Goal: Task Accomplishment & Management: Complete application form

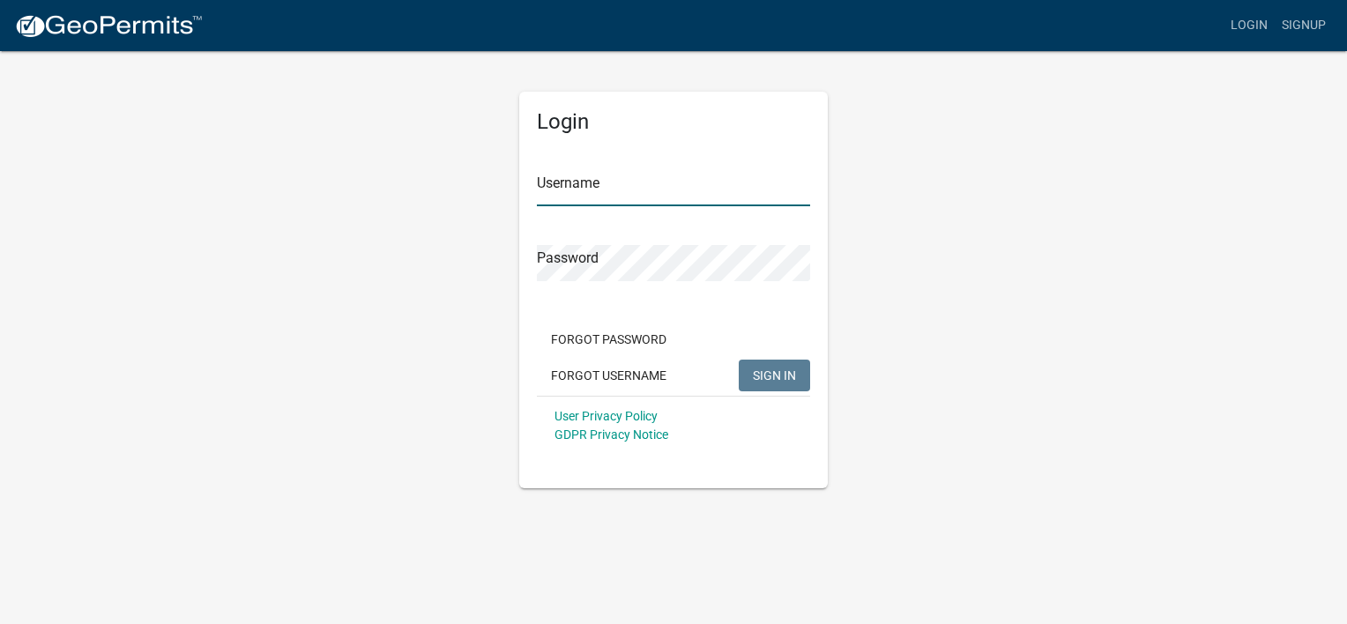
type input "[EMAIL_ADDRESS][DOMAIN_NAME]"
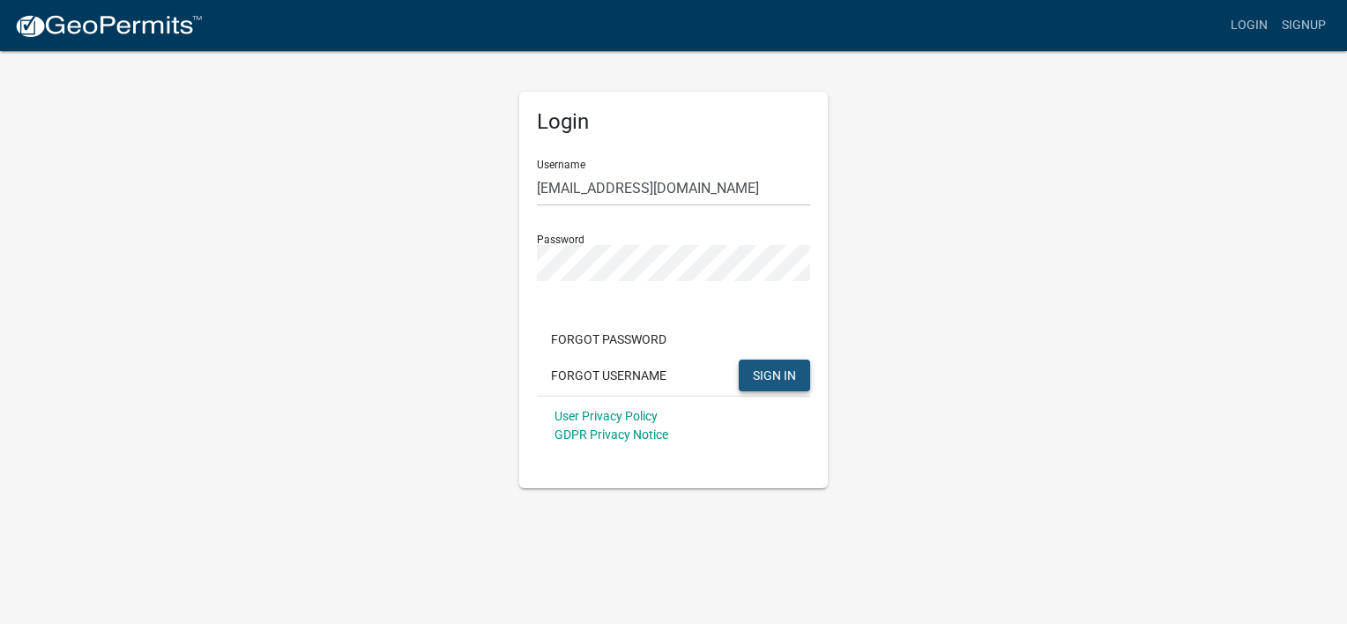
click at [760, 377] on span "SIGN IN" at bounding box center [774, 375] width 43 height 14
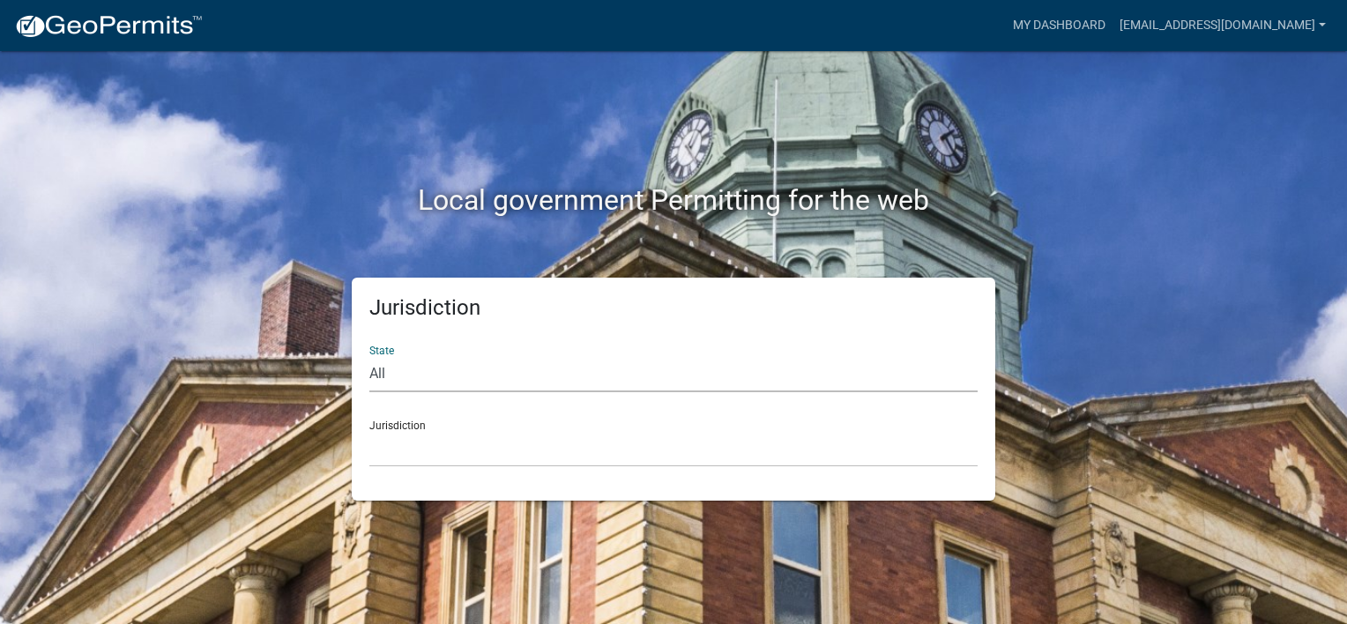
click at [481, 376] on select "All Colorado Georgia Indiana Iowa Kansas Minnesota Ohio South Carolina Wisconsin" at bounding box center [673, 374] width 608 height 36
select select "Georgia"
click at [369, 356] on select "All Colorado Georgia Indiana Iowa Kansas Minnesota Ohio South Carolina Wisconsin" at bounding box center [673, 374] width 608 height 36
click at [440, 448] on select "Carroll County, Georgia Cook County, Georgia Crawford County, Georgia Gilmer Co…" at bounding box center [673, 449] width 608 height 36
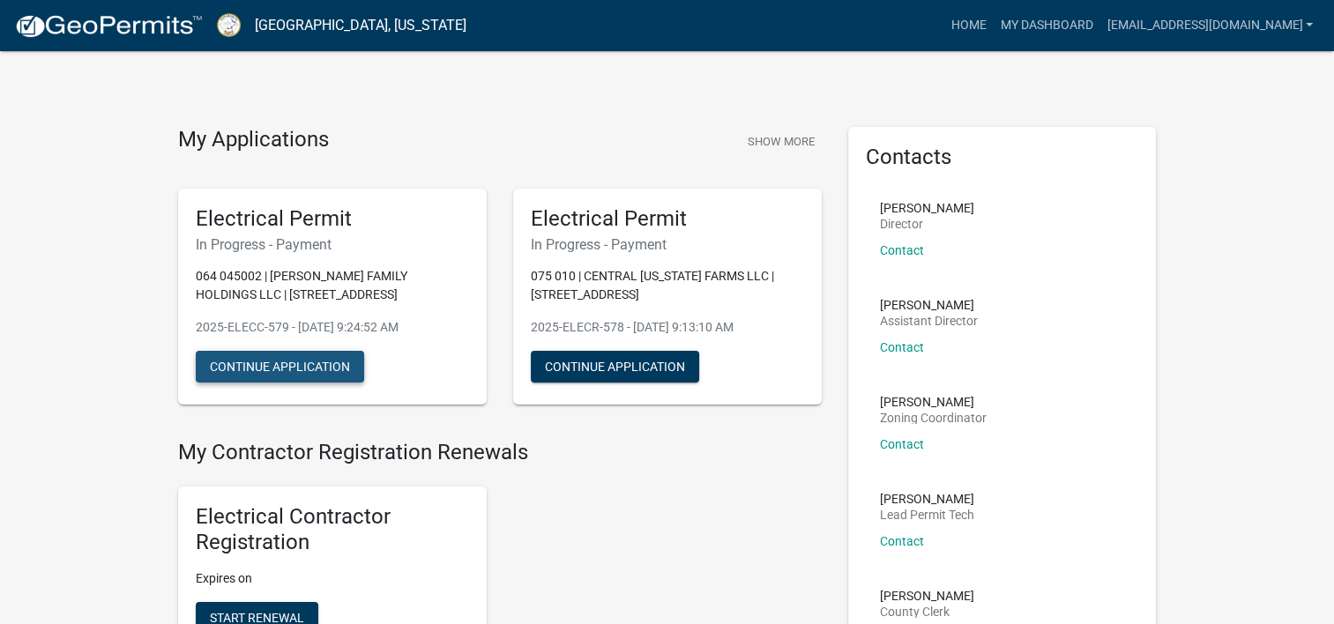
click at [335, 365] on button "Continue Application" at bounding box center [280, 367] width 168 height 32
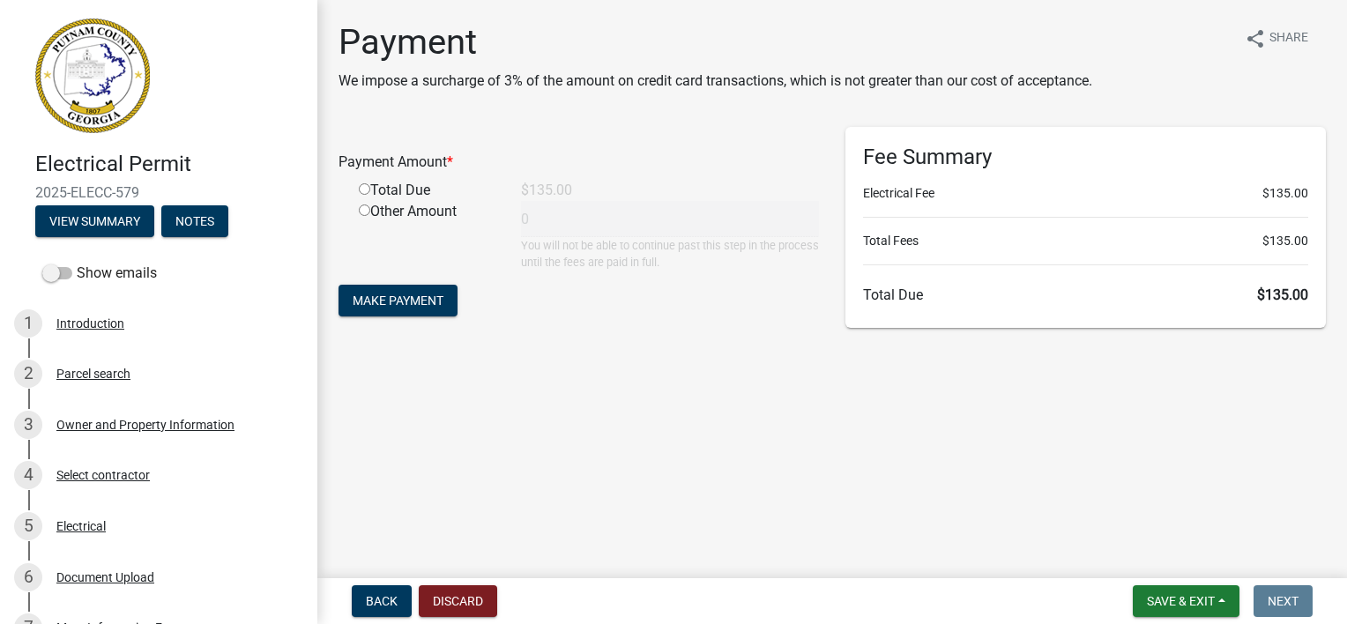
click at [362, 190] on input "radio" at bounding box center [364, 188] width 11 height 11
radio input "true"
type input "135"
click at [395, 294] on span "Make Payment" at bounding box center [398, 301] width 91 height 14
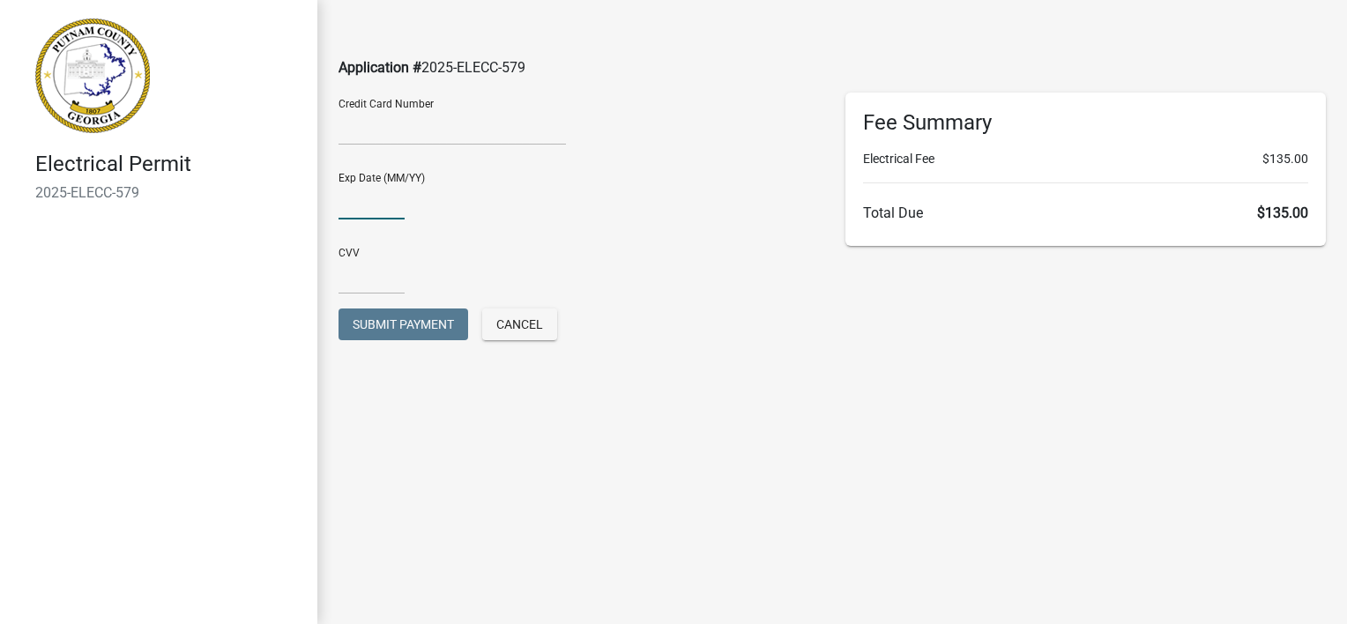
type input "08/27"
click at [384, 273] on input "text" at bounding box center [372, 276] width 66 height 36
type input "071"
click at [422, 321] on span "Submit Payment" at bounding box center [403, 324] width 101 height 14
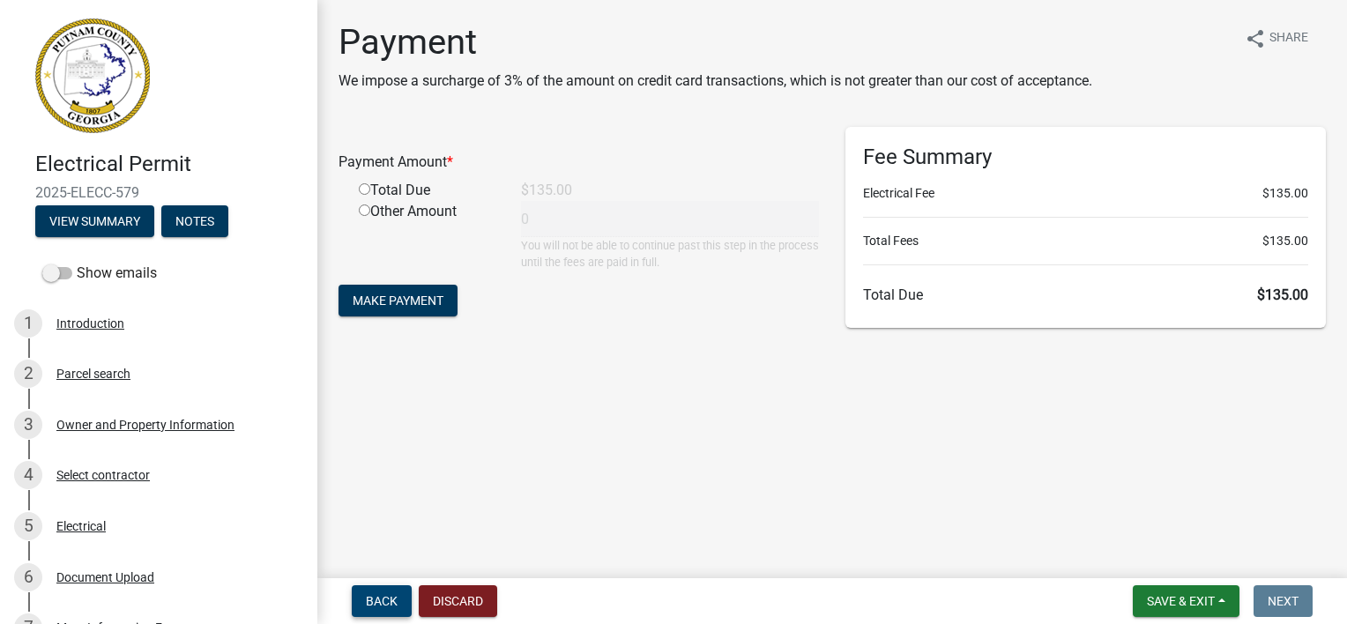
click at [379, 594] on span "Back" at bounding box center [382, 601] width 32 height 14
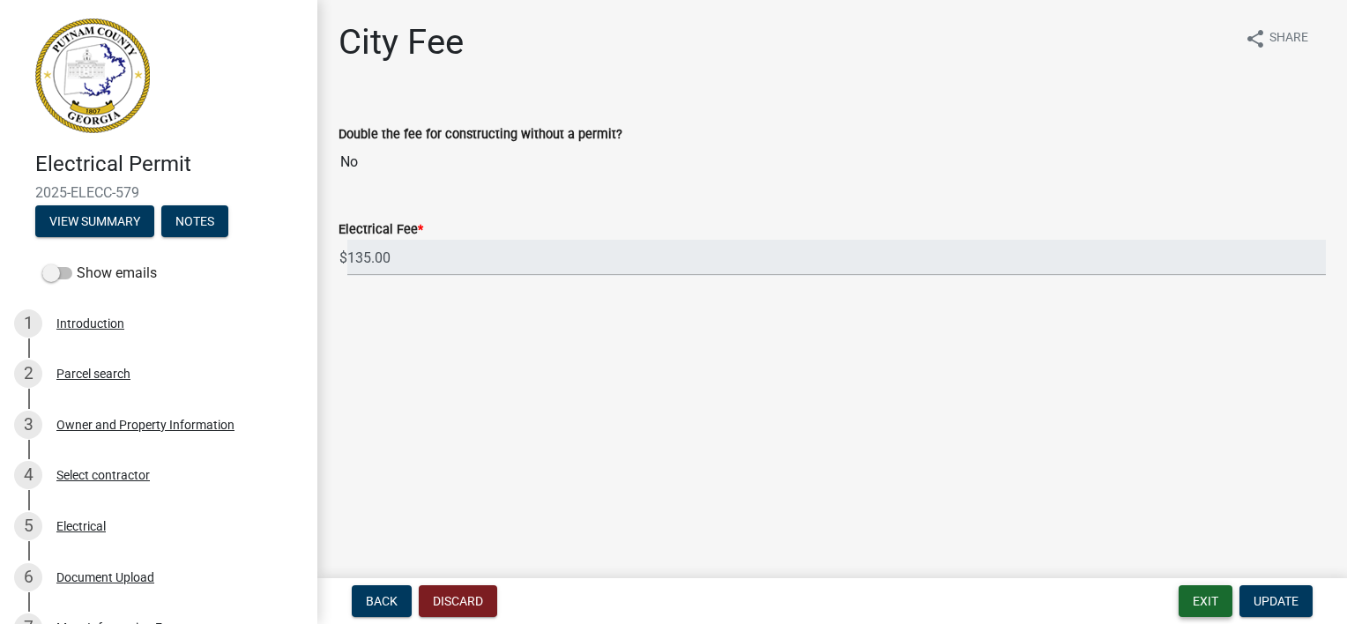
click at [1213, 598] on button "Exit" at bounding box center [1206, 602] width 54 height 32
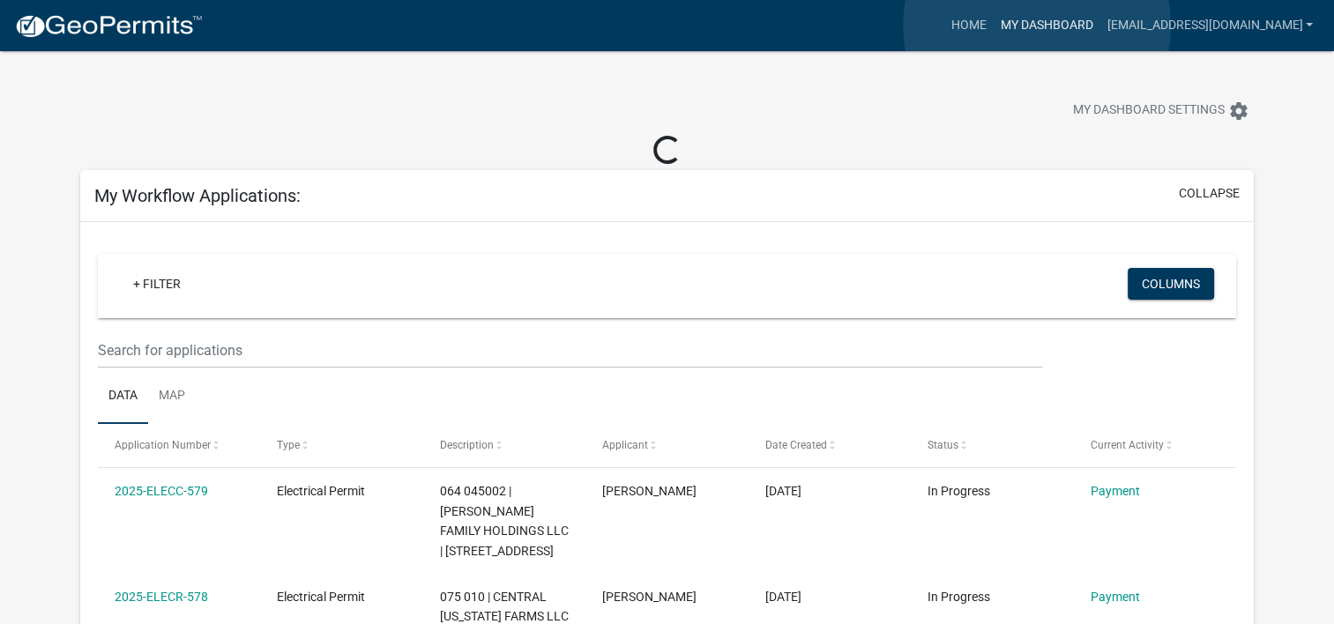
click at [1037, 26] on link "My Dashboard" at bounding box center [1046, 26] width 107 height 34
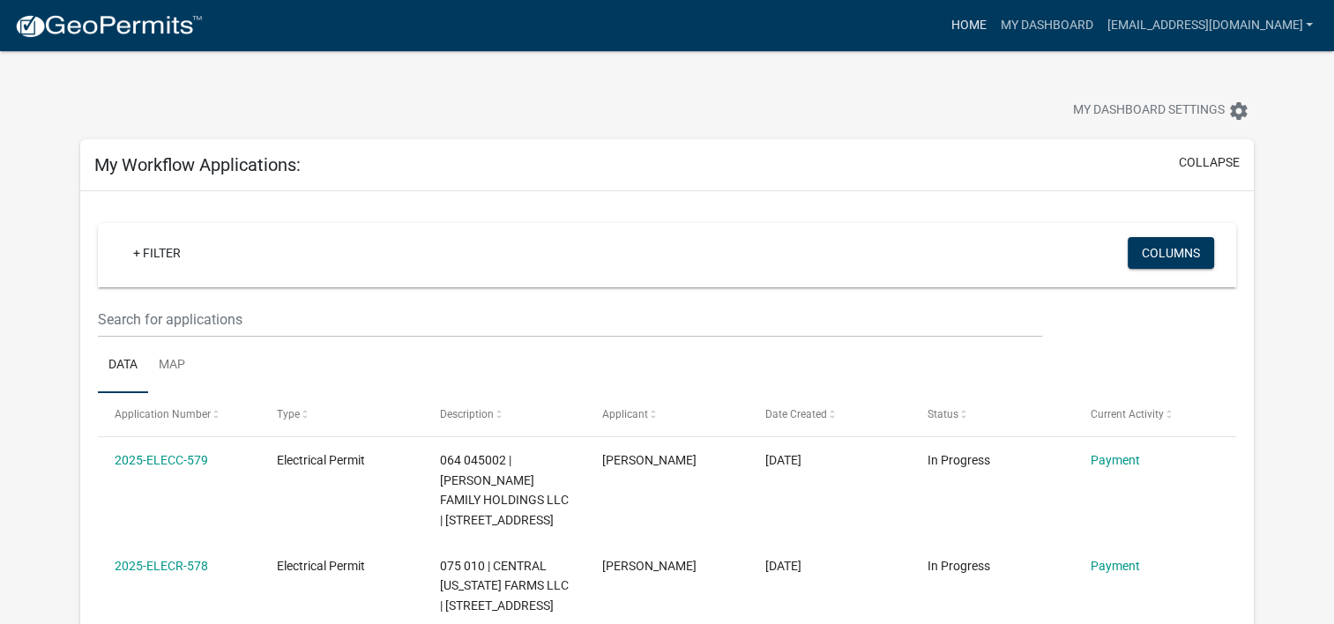
click at [978, 24] on link "Home" at bounding box center [968, 26] width 49 height 34
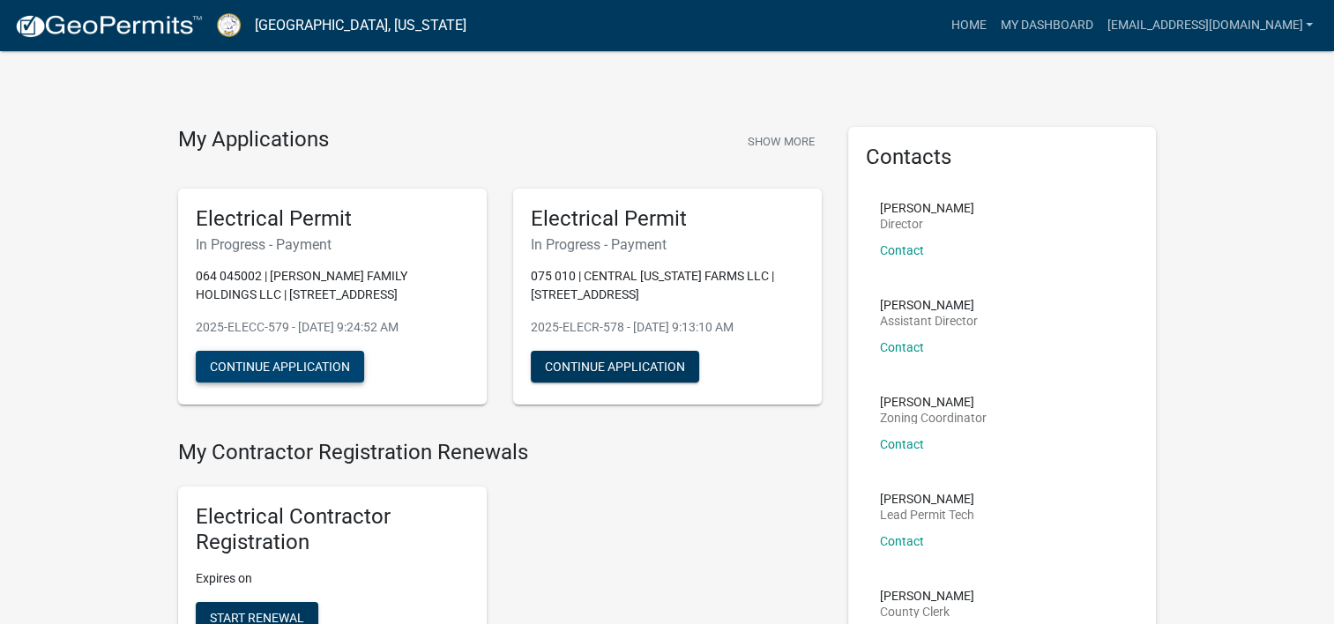
click at [324, 359] on button "Continue Application" at bounding box center [280, 367] width 168 height 32
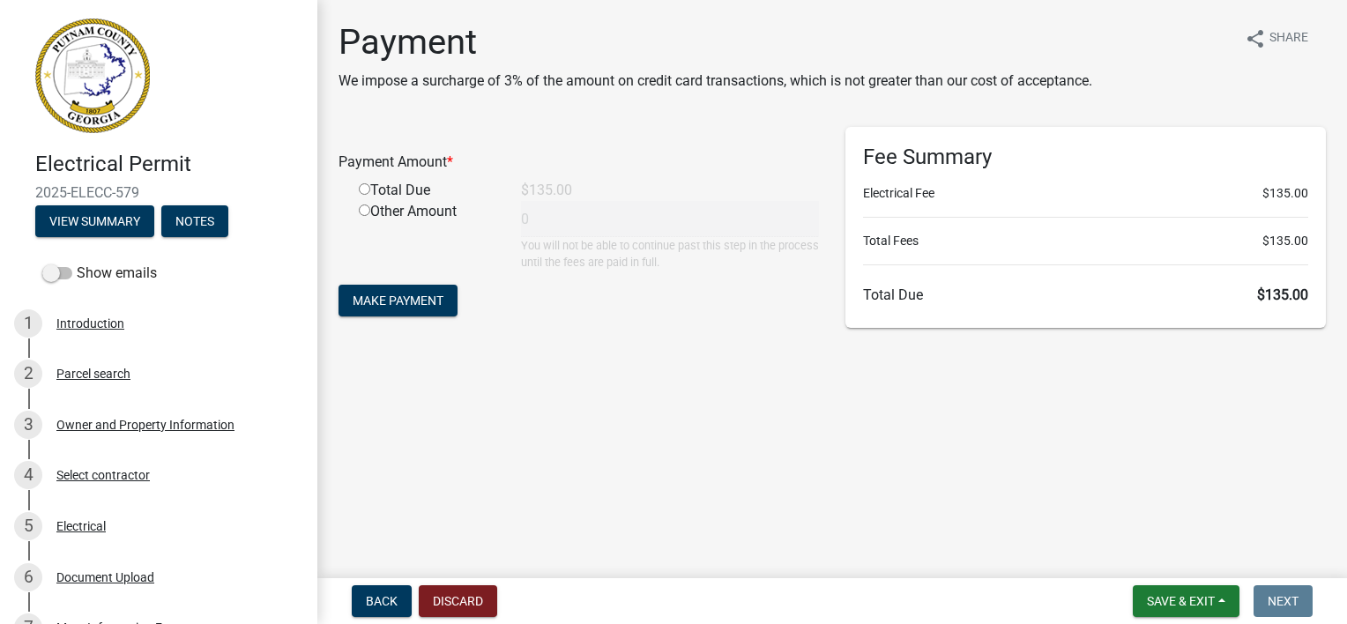
click at [394, 186] on div "Total Due" at bounding box center [427, 190] width 162 height 21
click at [360, 192] on input "radio" at bounding box center [364, 188] width 11 height 11
radio input "true"
type input "135"
click at [399, 303] on span "Make Payment" at bounding box center [398, 301] width 91 height 14
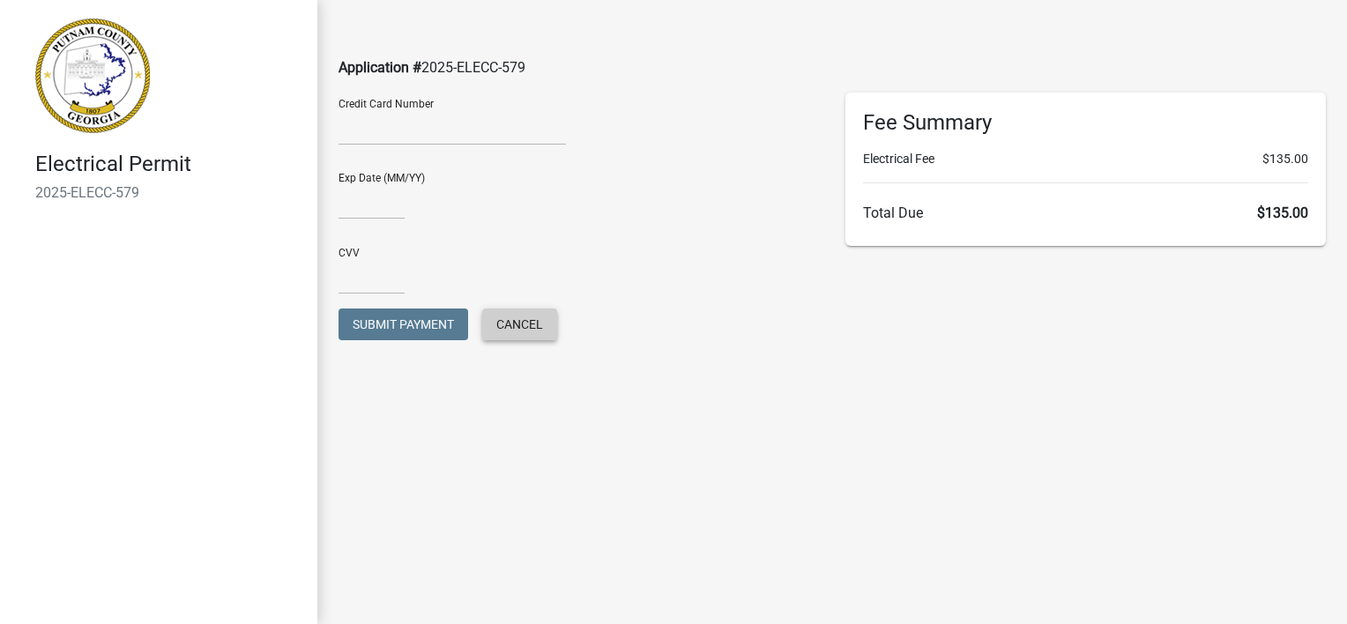
click at [535, 325] on span "Cancel" at bounding box center [519, 324] width 47 height 14
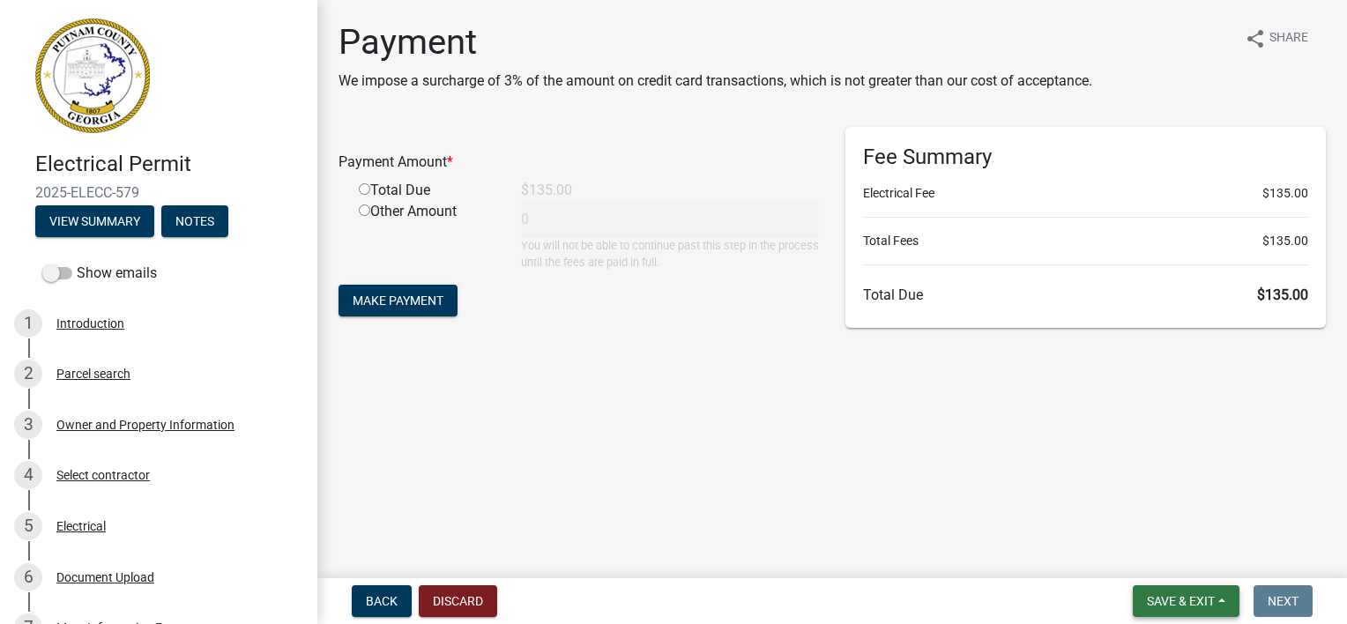
click at [1187, 601] on span "Save & Exit" at bounding box center [1181, 601] width 68 height 14
click at [1135, 554] on button "Save & Exit" at bounding box center [1169, 555] width 141 height 42
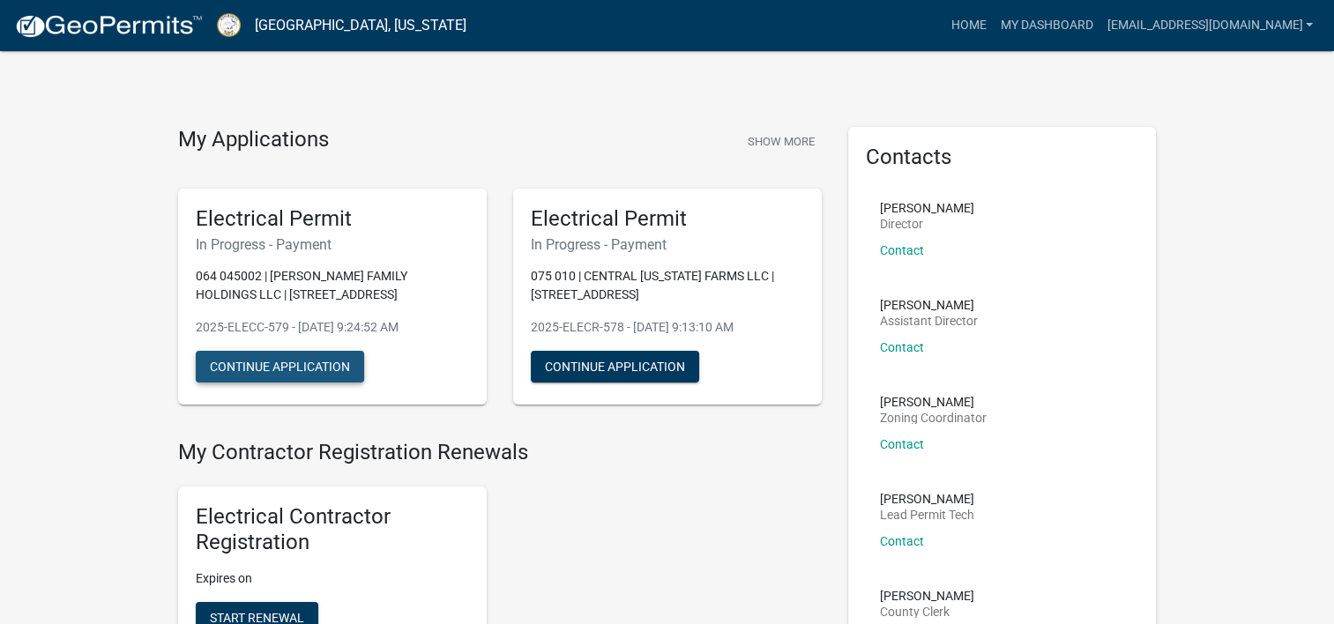
click at [247, 359] on button "Continue Application" at bounding box center [280, 367] width 168 height 32
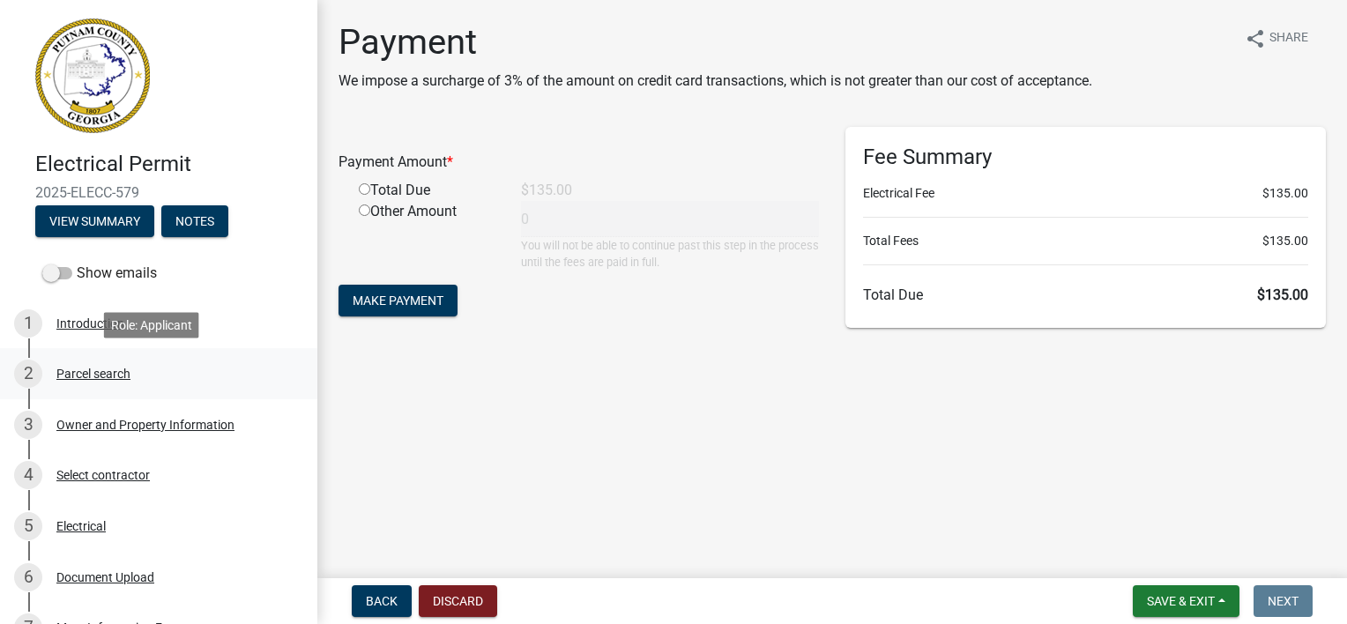
click at [108, 374] on div "Parcel search" at bounding box center [93, 374] width 74 height 12
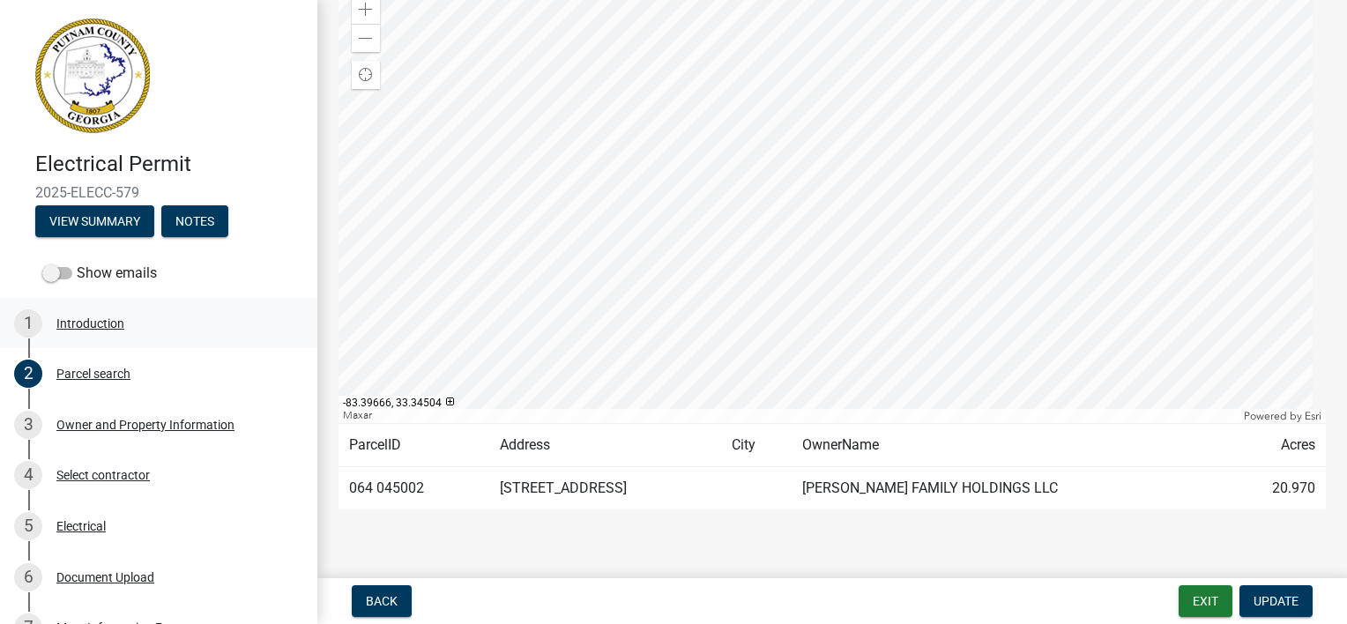
scroll to position [123, 0]
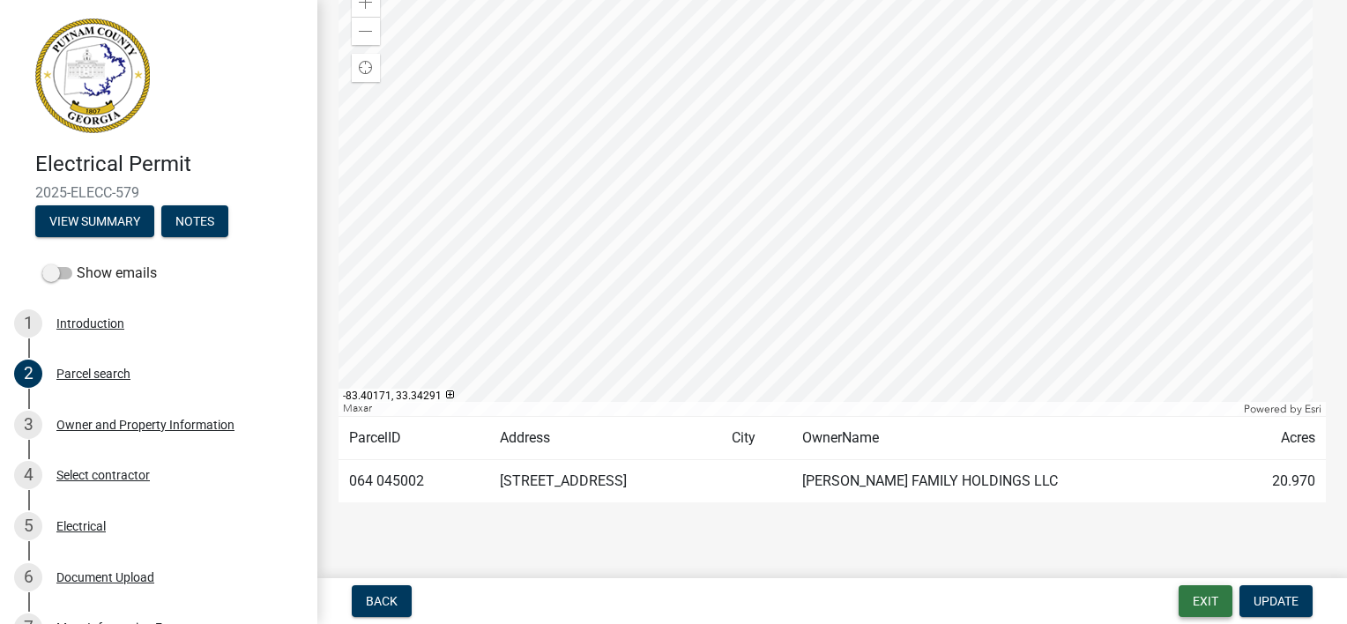
click at [1205, 605] on button "Exit" at bounding box center [1206, 602] width 54 height 32
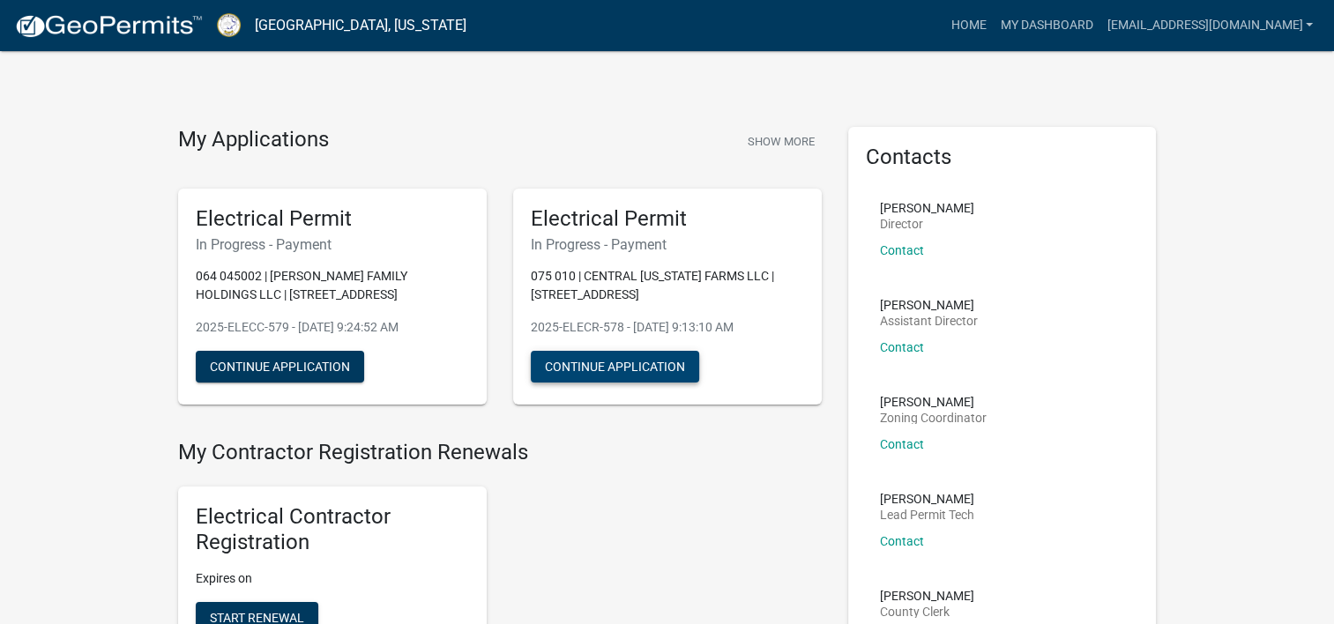
click at [665, 361] on button "Continue Application" at bounding box center [615, 367] width 168 height 32
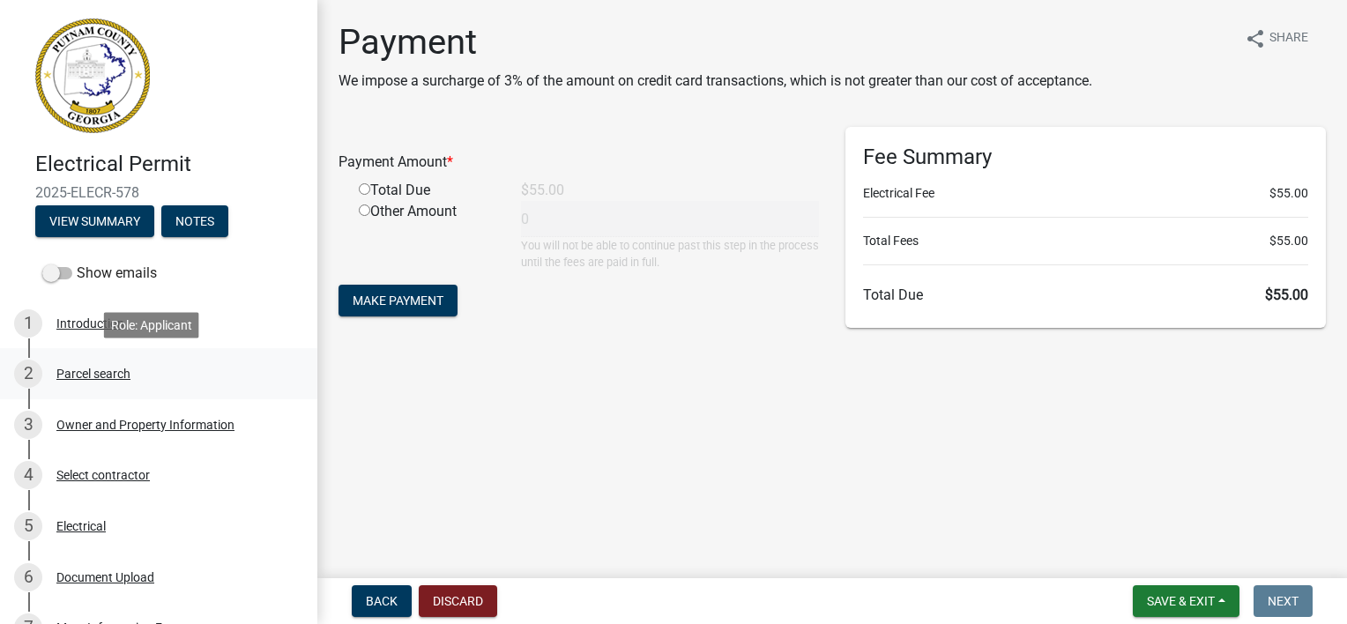
click at [111, 370] on div "Parcel search" at bounding box center [93, 374] width 74 height 12
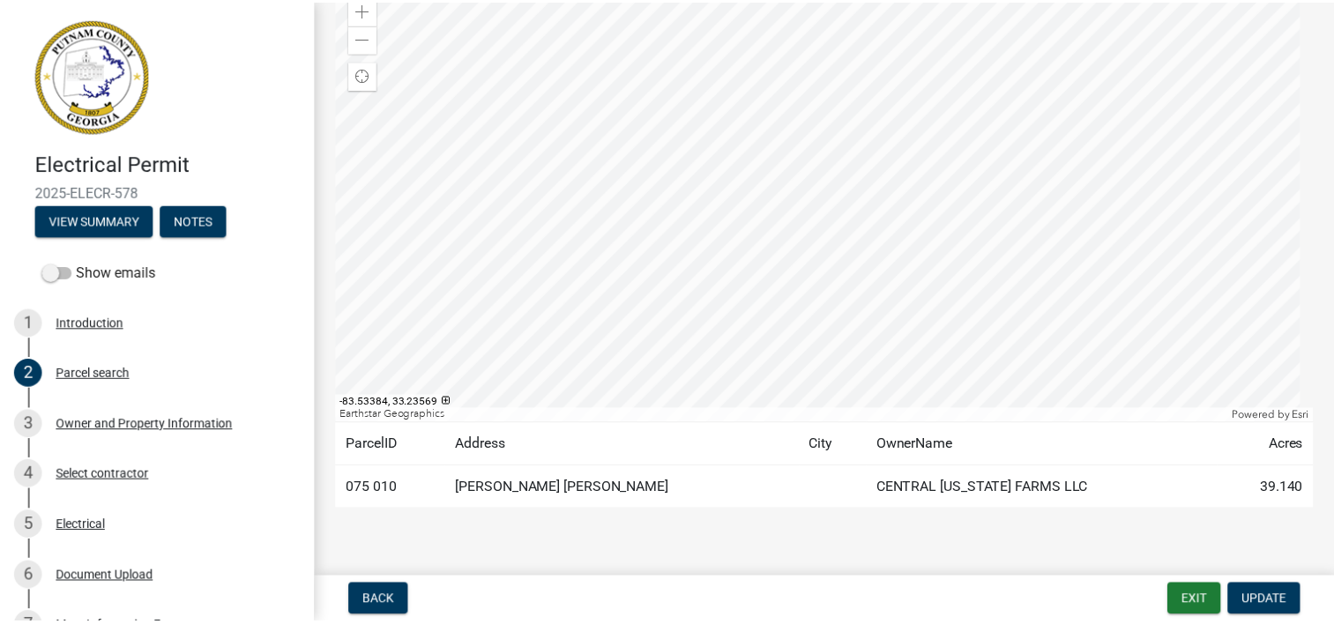
scroll to position [123, 0]
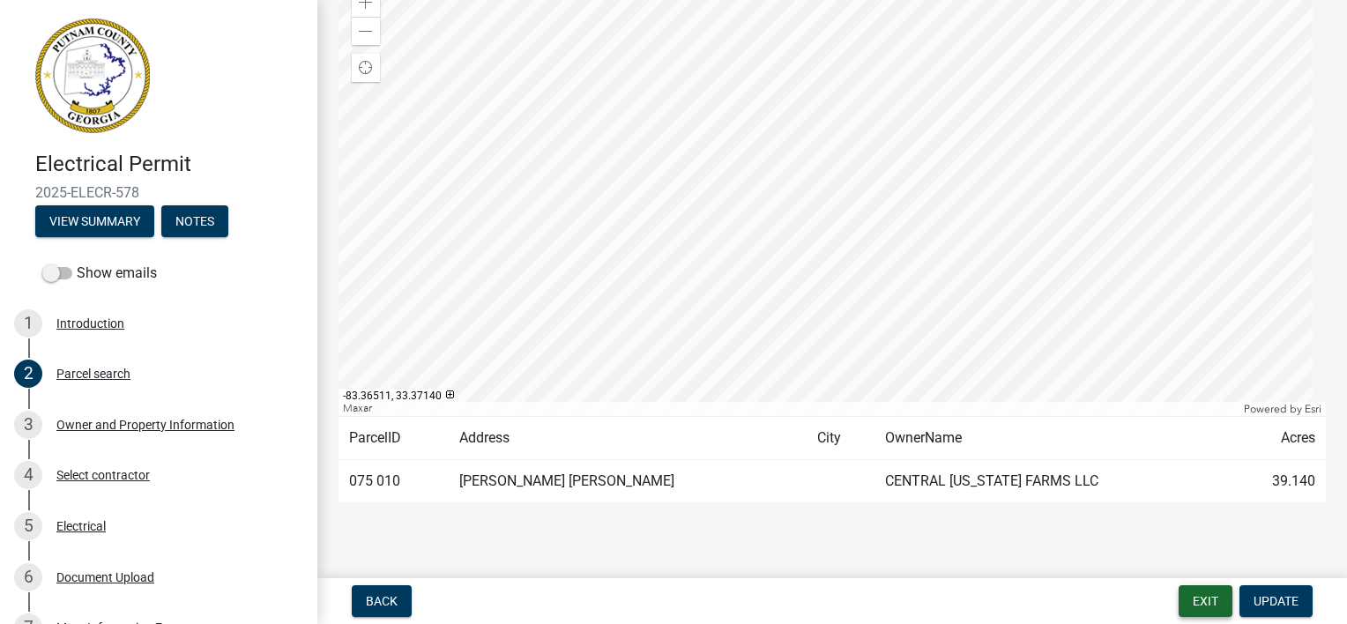
click at [1207, 601] on button "Exit" at bounding box center [1206, 602] width 54 height 32
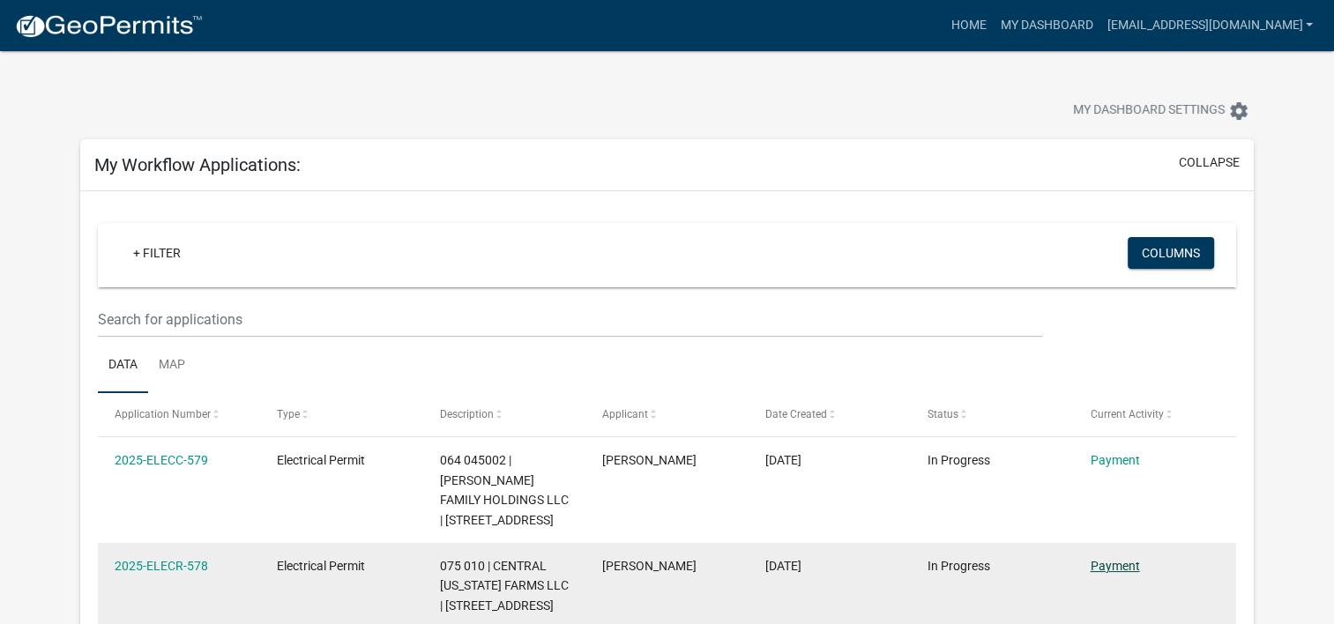
click at [1105, 559] on link "Payment" at bounding box center [1114, 566] width 49 height 14
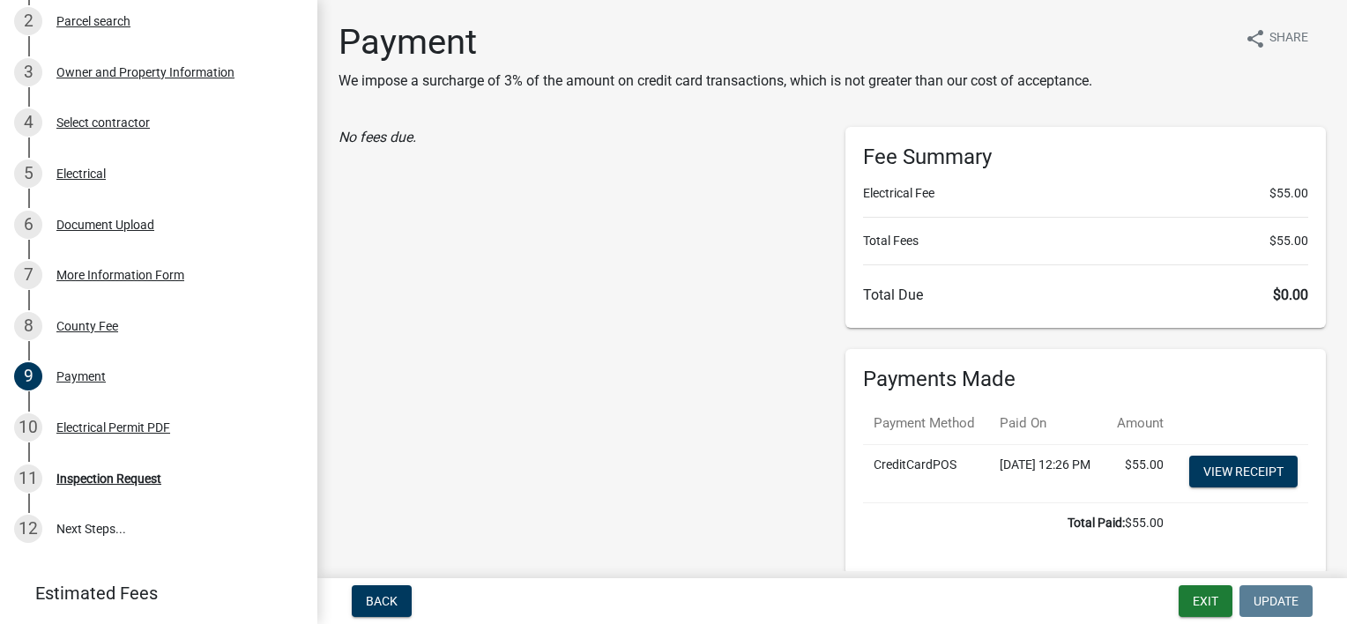
scroll to position [109, 0]
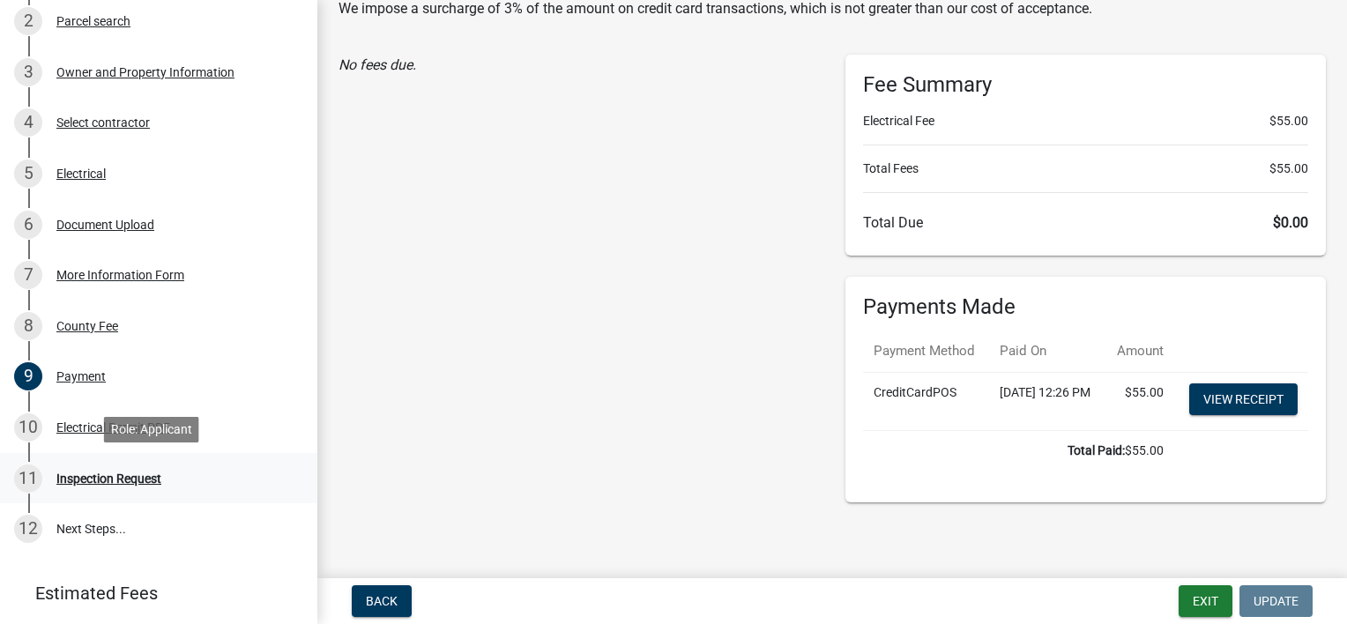
click at [118, 486] on div "11 Inspection Request" at bounding box center [151, 479] width 275 height 28
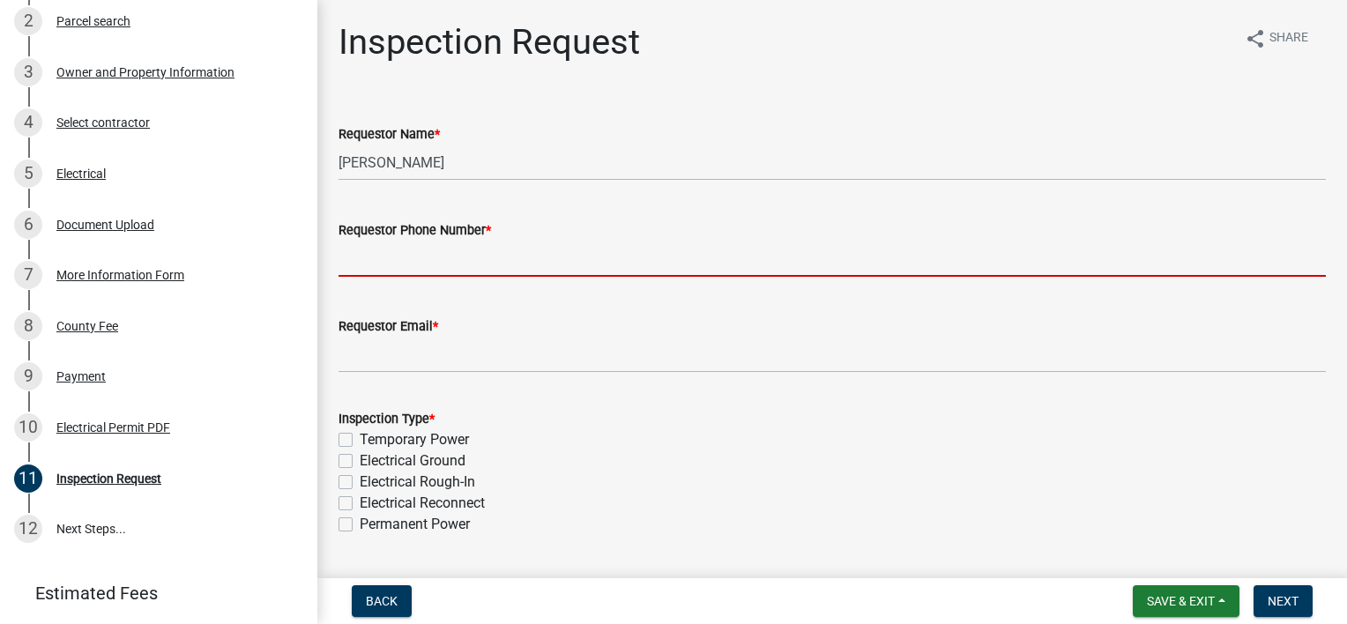
click at [471, 259] on input "Requestor Phone Number *" at bounding box center [833, 259] width 988 height 36
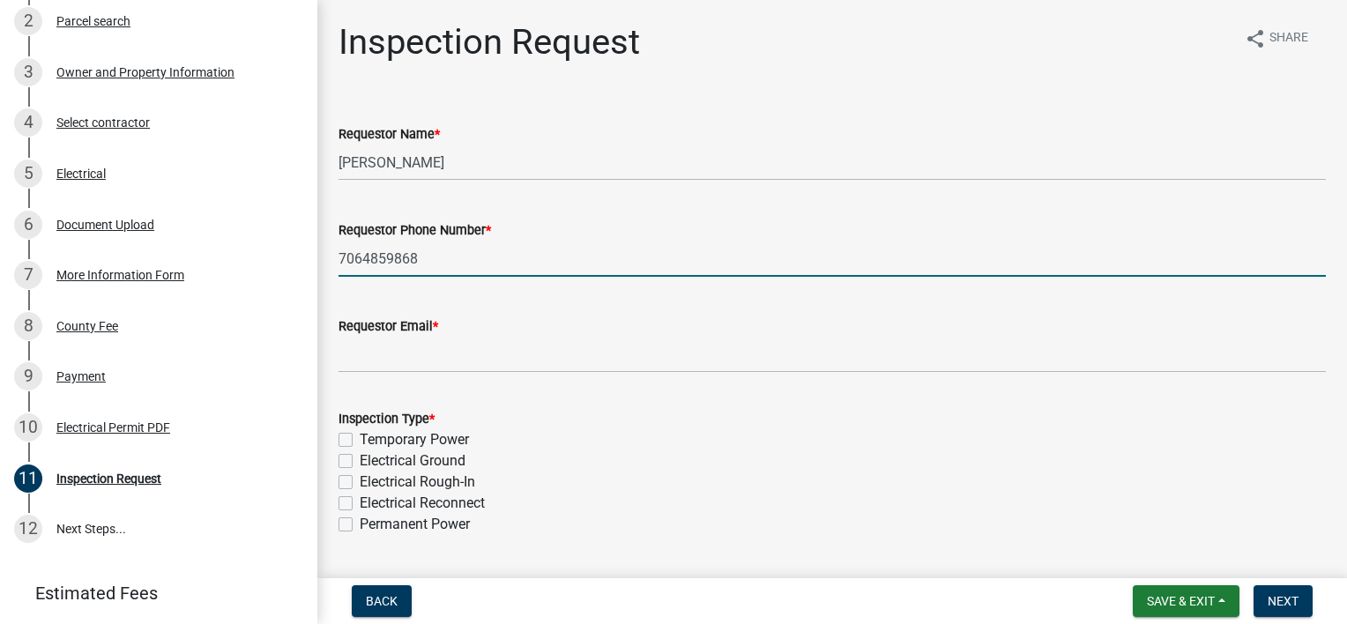
type input "7064859868"
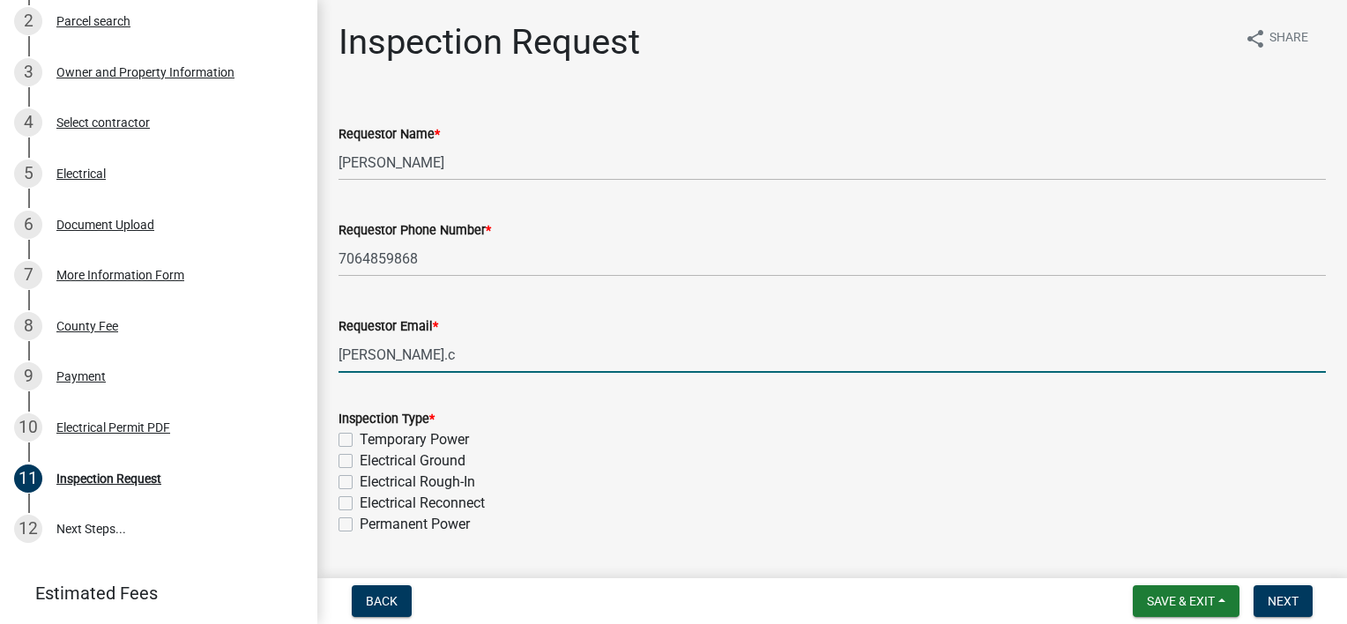
type input "jake.colliselectric@gmail.com"
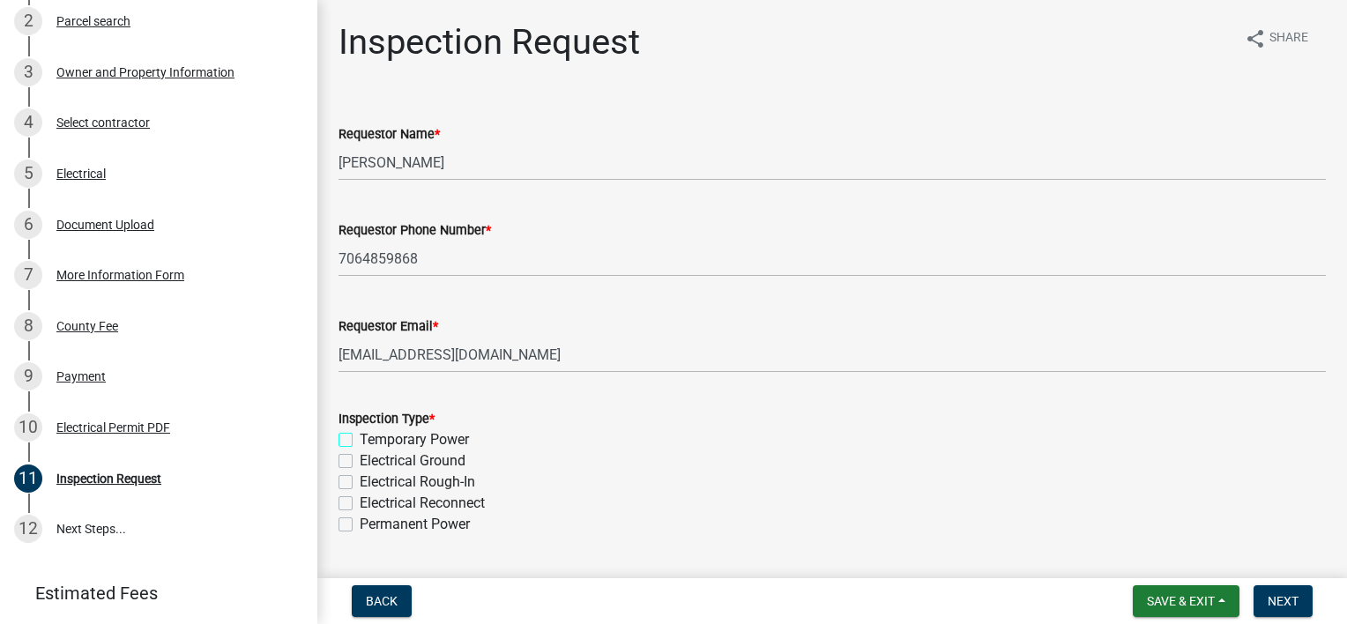
scroll to position [88, 0]
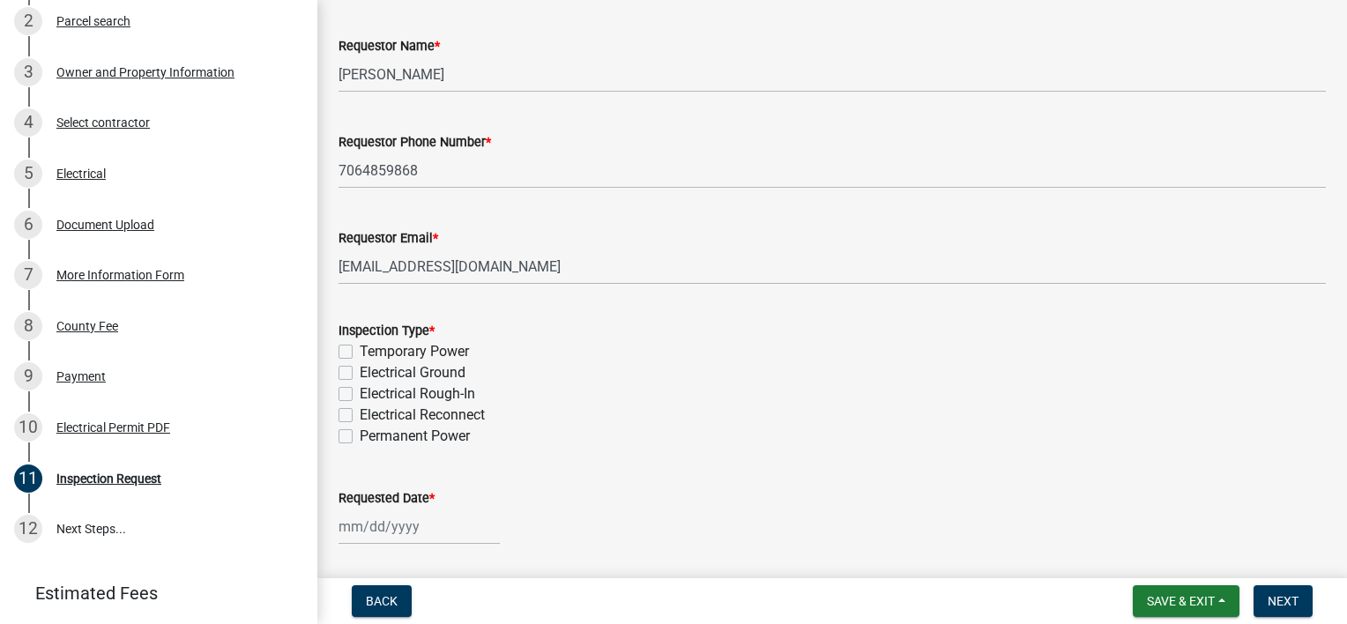
click at [392, 434] on label "Permanent Power" at bounding box center [415, 436] width 110 height 21
click at [371, 434] on input "Permanent Power" at bounding box center [365, 431] width 11 height 11
checkbox input "true"
checkbox input "false"
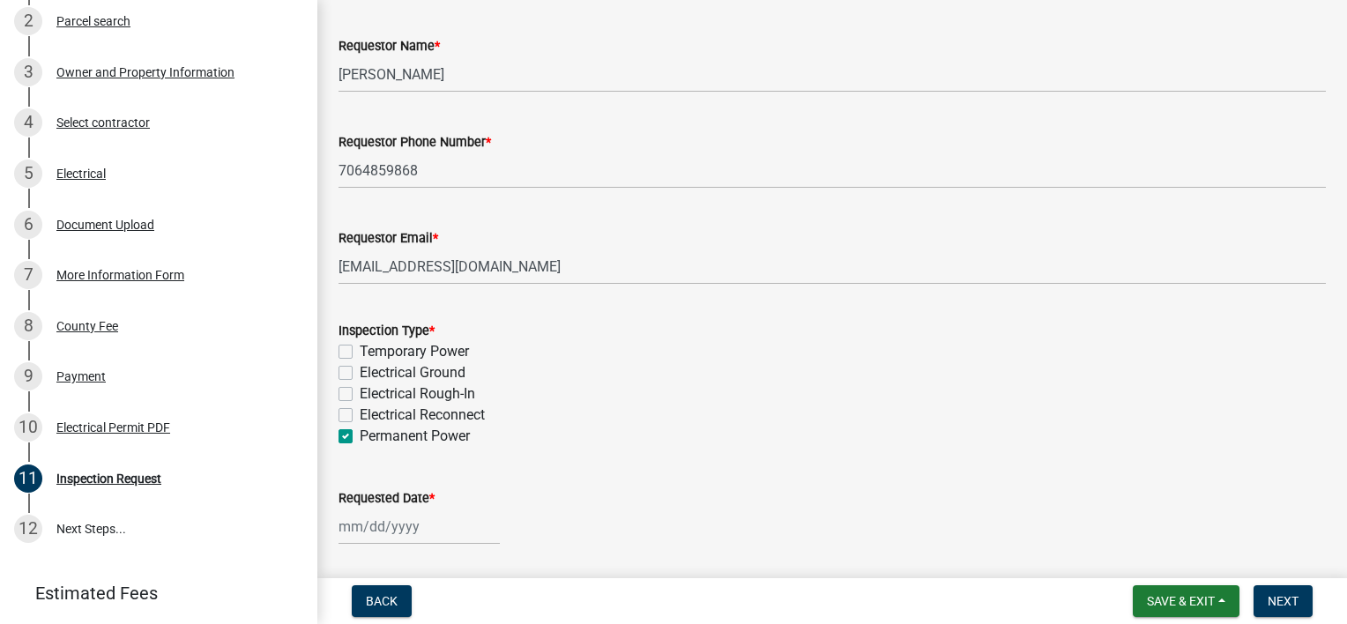
checkbox input "false"
checkbox input "true"
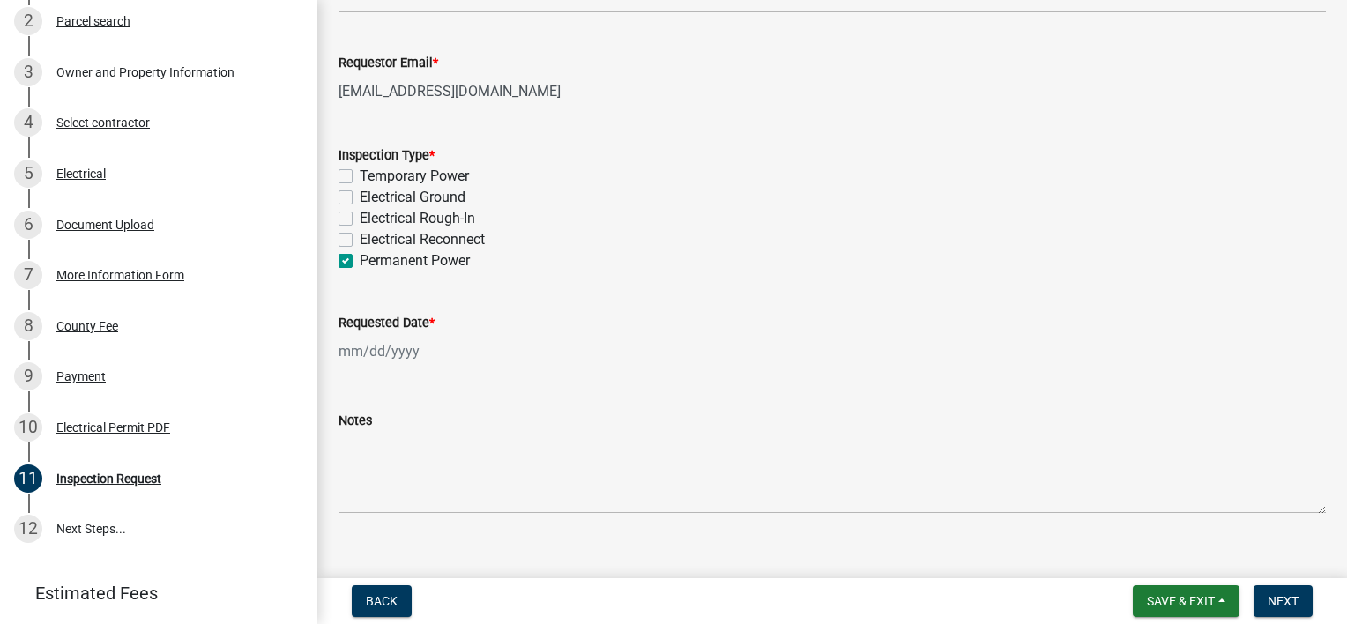
scroll to position [265, 0]
click at [351, 359] on div at bounding box center [419, 350] width 161 height 36
select select "10"
select select "2025"
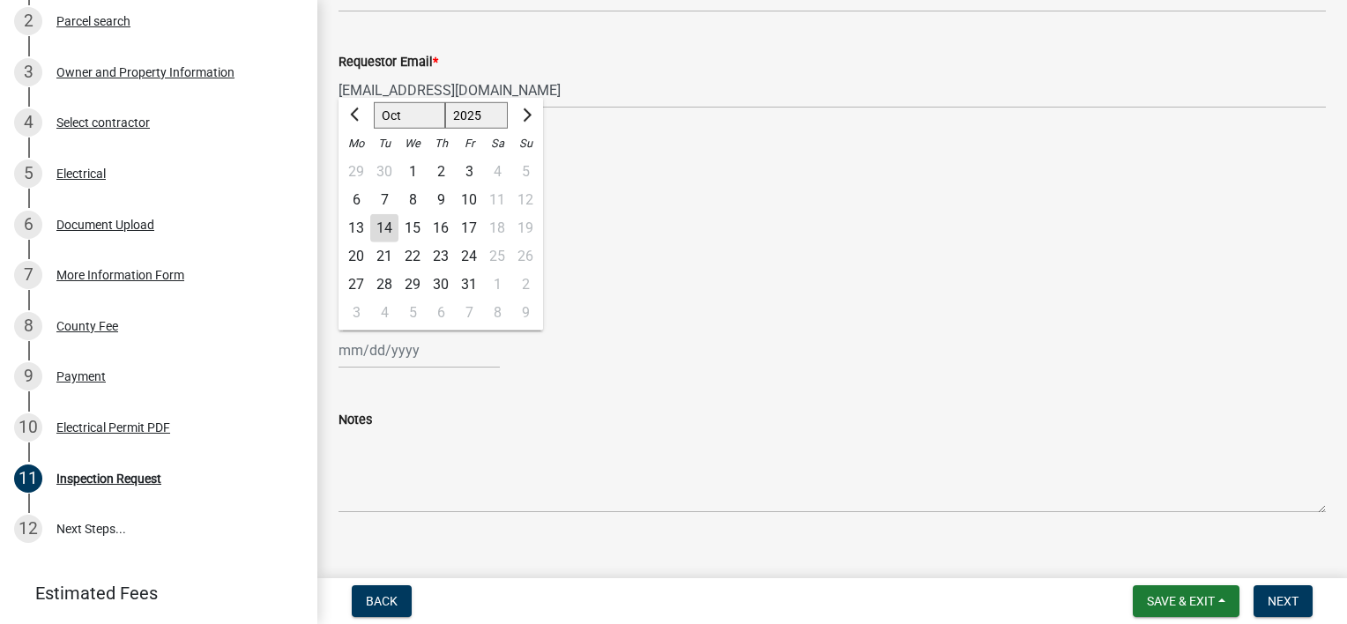
click at [413, 229] on div "15" at bounding box center [413, 228] width 28 height 28
type input "10/15/2025"
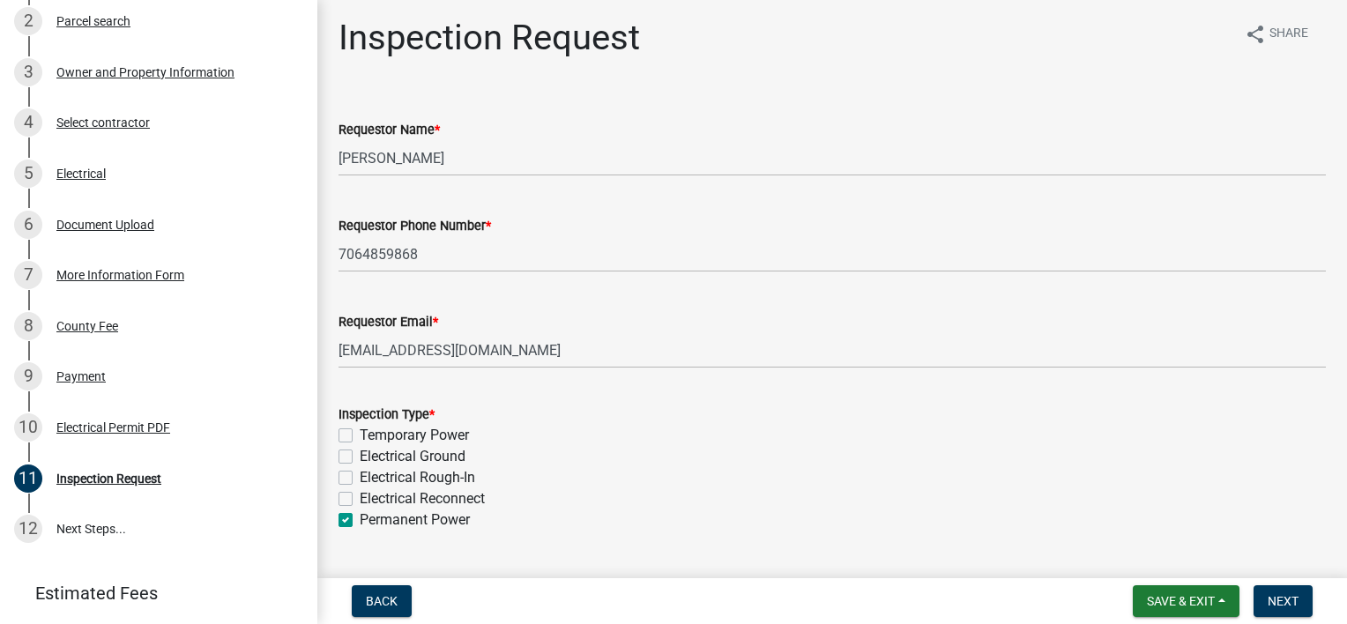
scroll to position [0, 0]
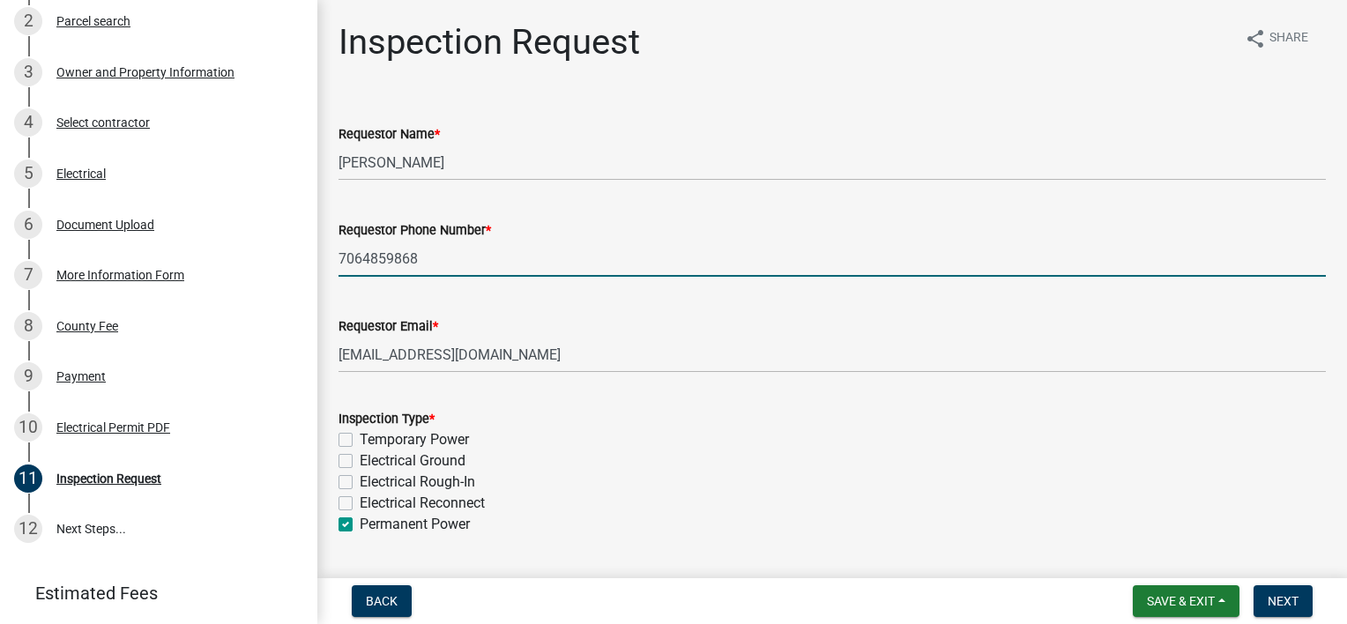
click at [435, 264] on input "7064859868" at bounding box center [833, 259] width 988 height 36
drag, startPoint x: 396, startPoint y: 264, endPoint x: 233, endPoint y: 250, distance: 163.7
click at [233, 250] on div "Electrical Permit 2025-ELECR-578 View Summary Notes Show emails 1 Introduction …" at bounding box center [673, 312] width 1347 height 624
click at [663, 473] on div "Electrical Rough-In" at bounding box center [833, 482] width 988 height 21
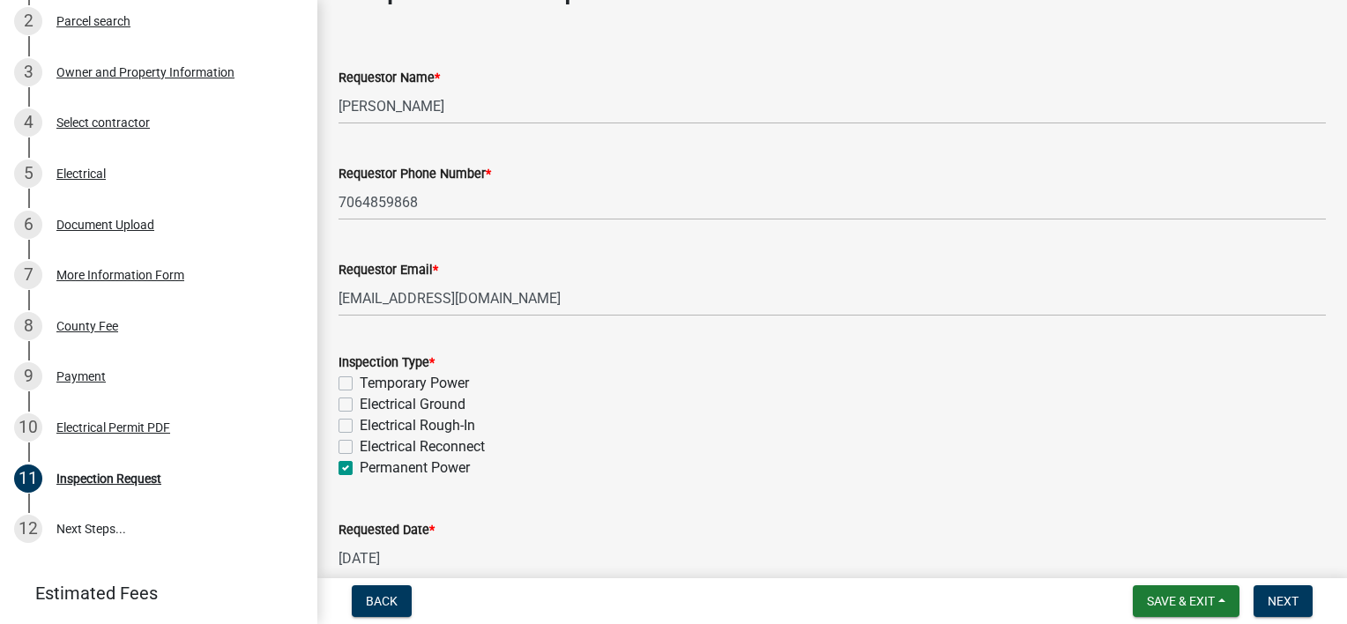
scroll to position [265, 0]
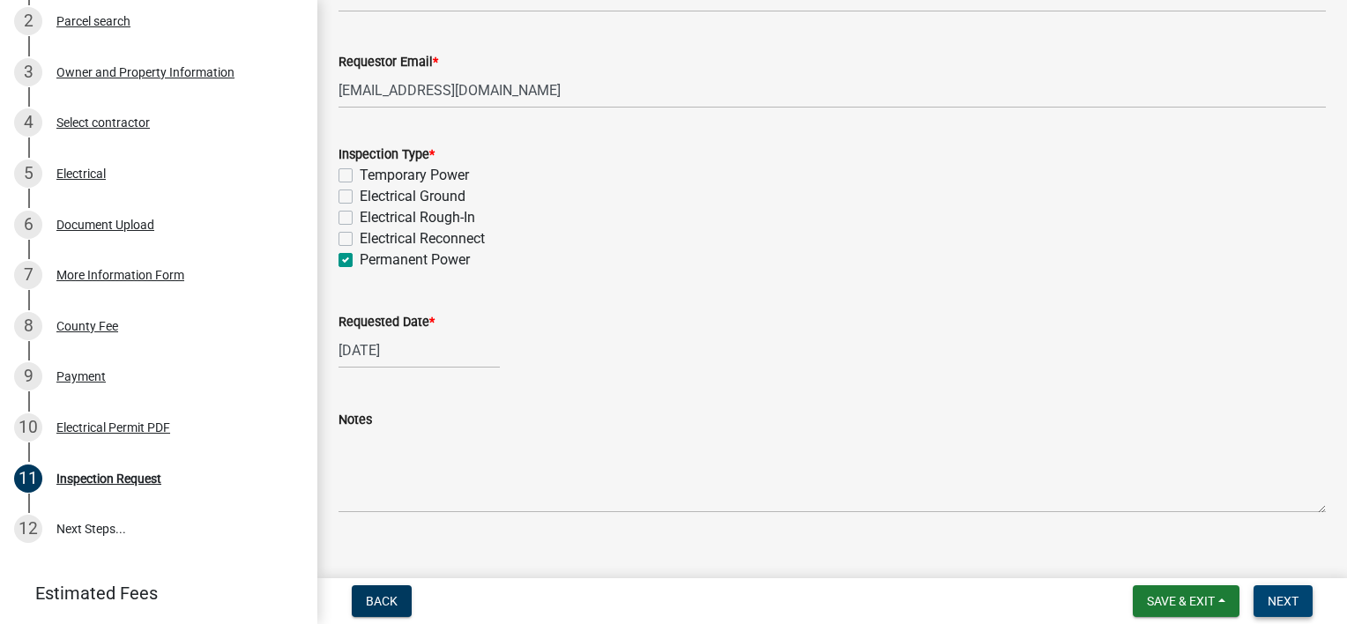
click at [1287, 604] on span "Next" at bounding box center [1283, 601] width 31 height 14
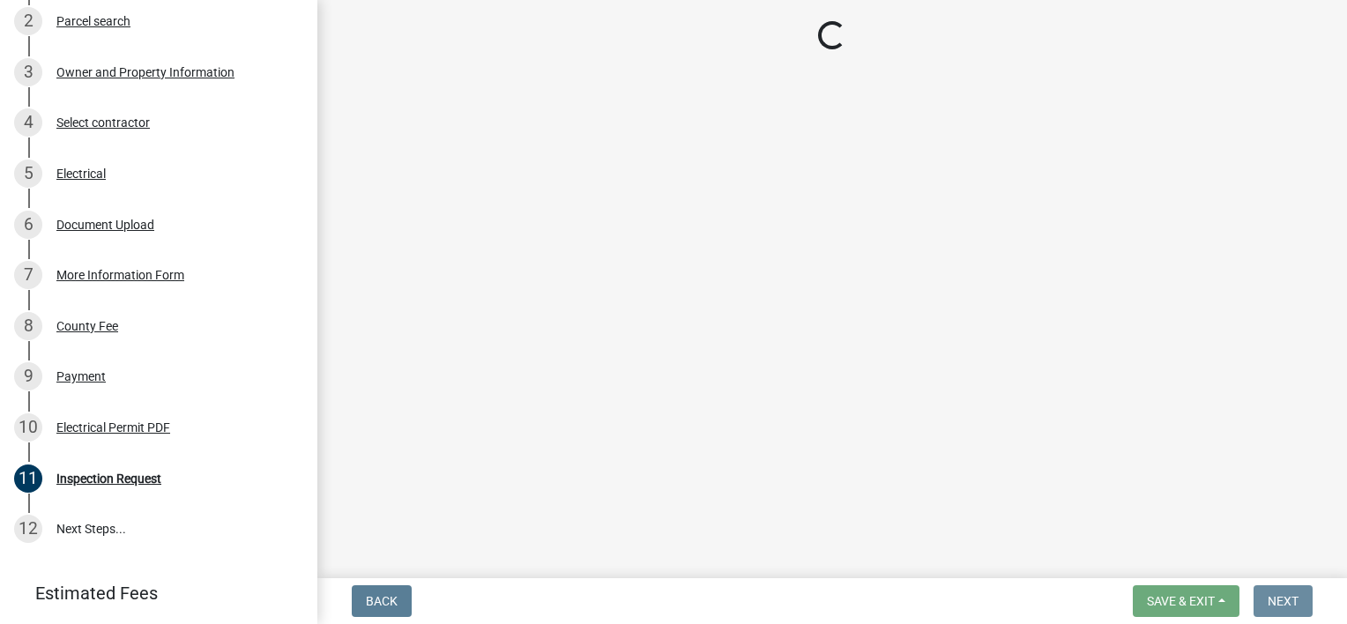
scroll to position [0, 0]
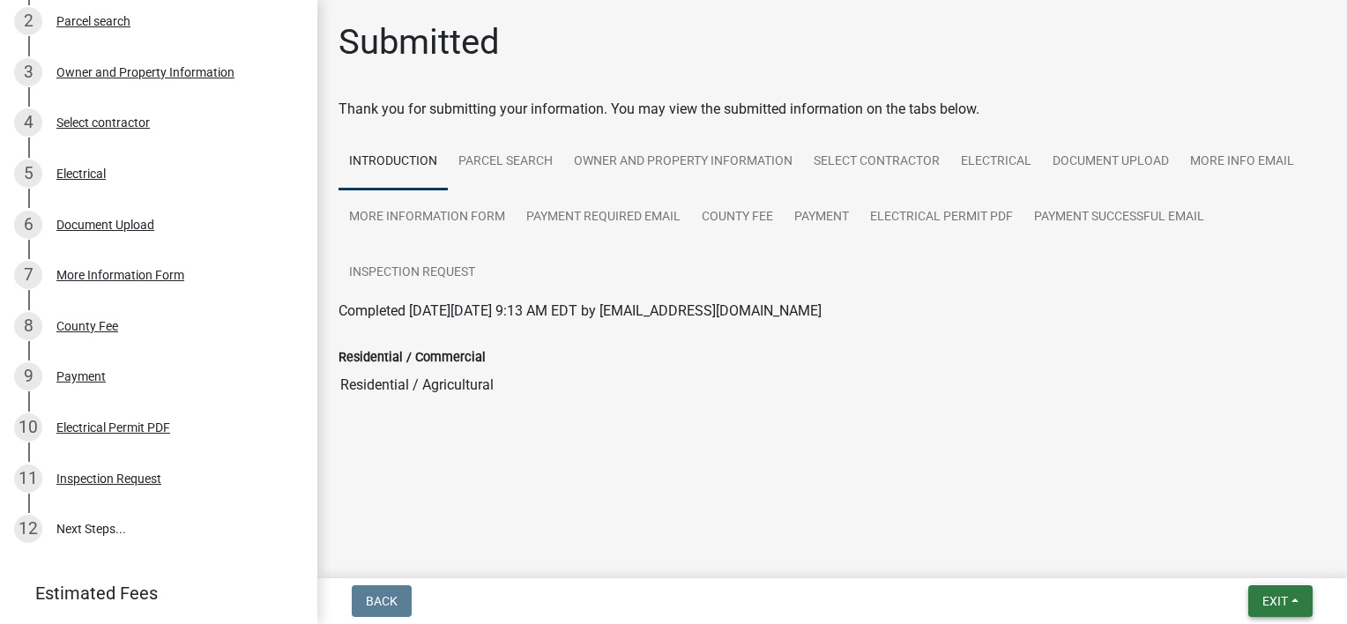
click at [1291, 604] on button "Exit" at bounding box center [1281, 602] width 64 height 32
click at [1220, 562] on button "Save & Exit" at bounding box center [1243, 555] width 141 height 42
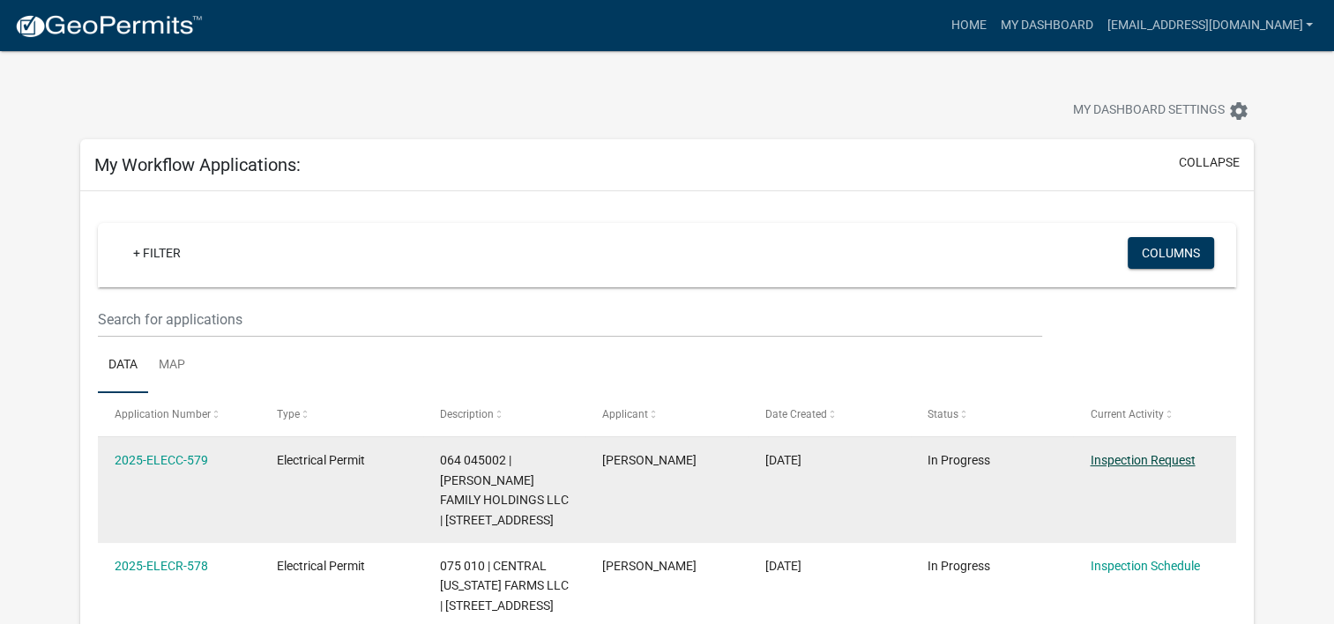
click at [1152, 463] on link "Inspection Request" at bounding box center [1142, 460] width 105 height 14
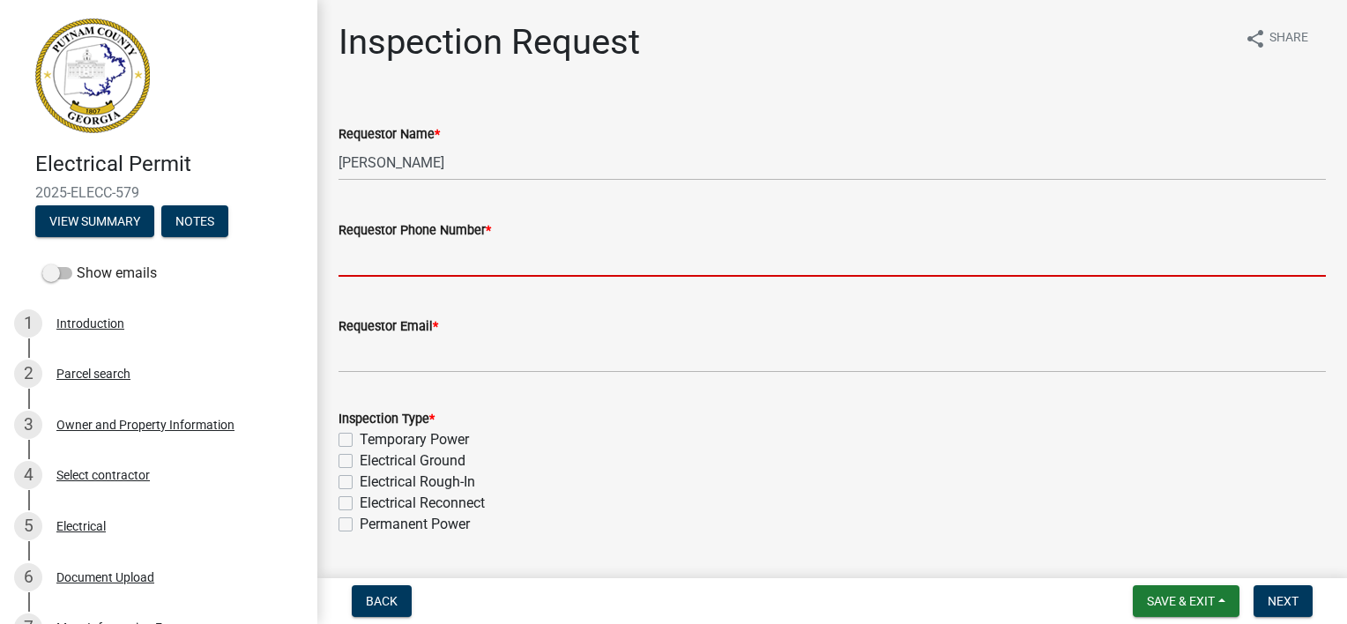
click at [538, 255] on input "Requestor Phone Number *" at bounding box center [833, 259] width 988 height 36
type input "7064859868"
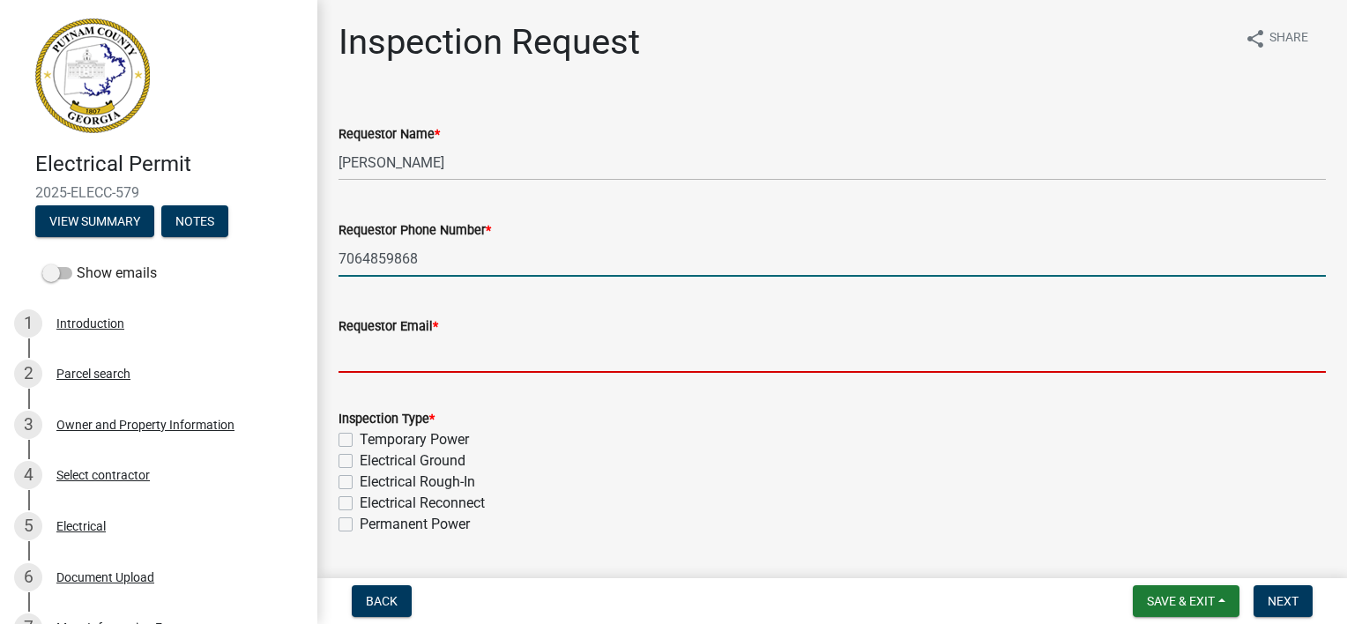
type input "jake.colliselectric@gmail.com"
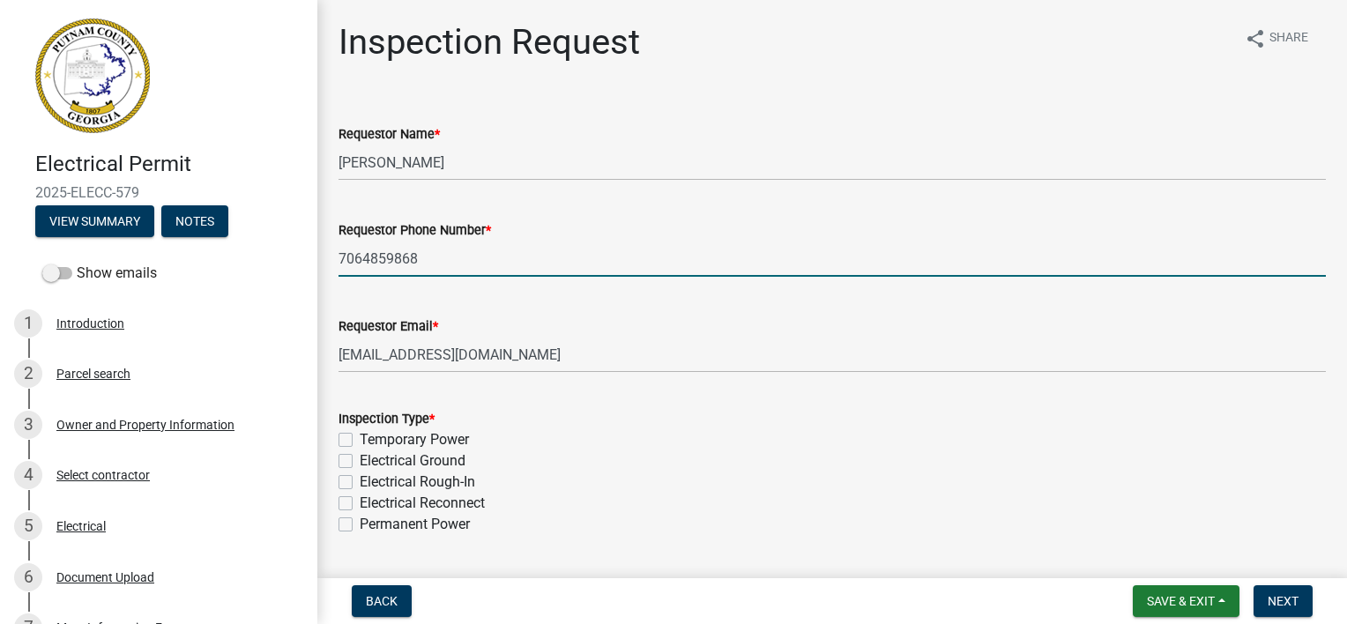
select select "10"
select select "2025"
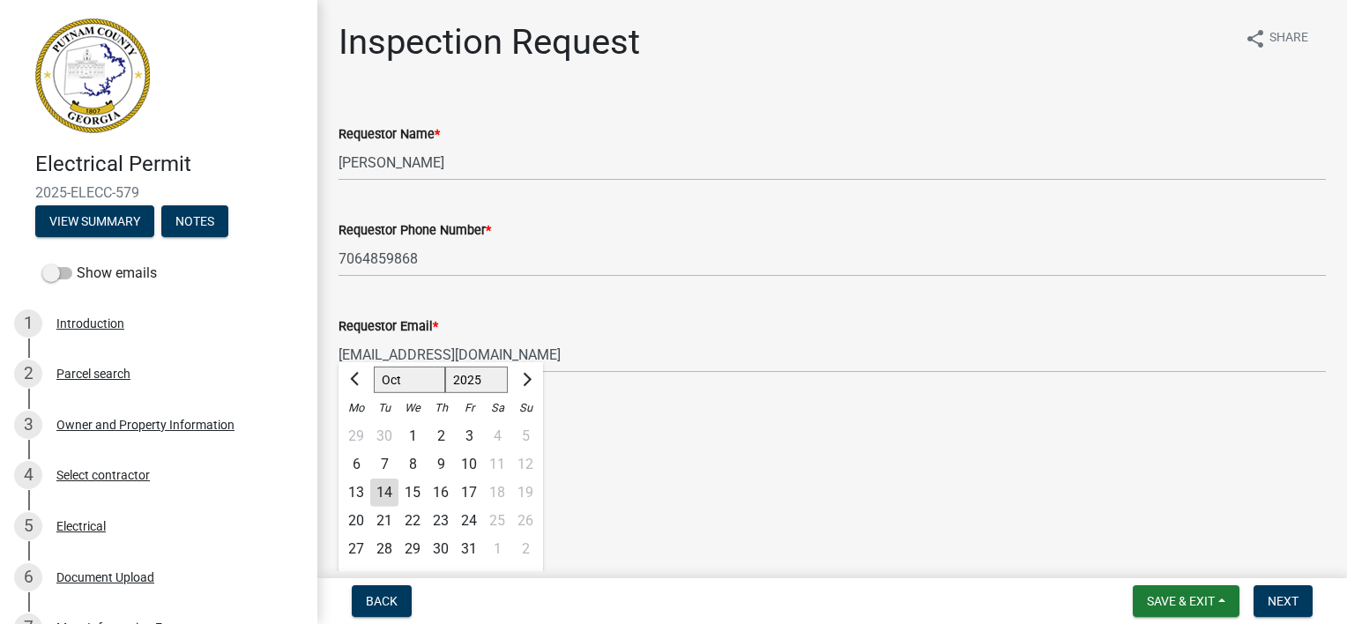
click at [419, 492] on div "15" at bounding box center [413, 493] width 28 height 28
type input "10/15/2025"
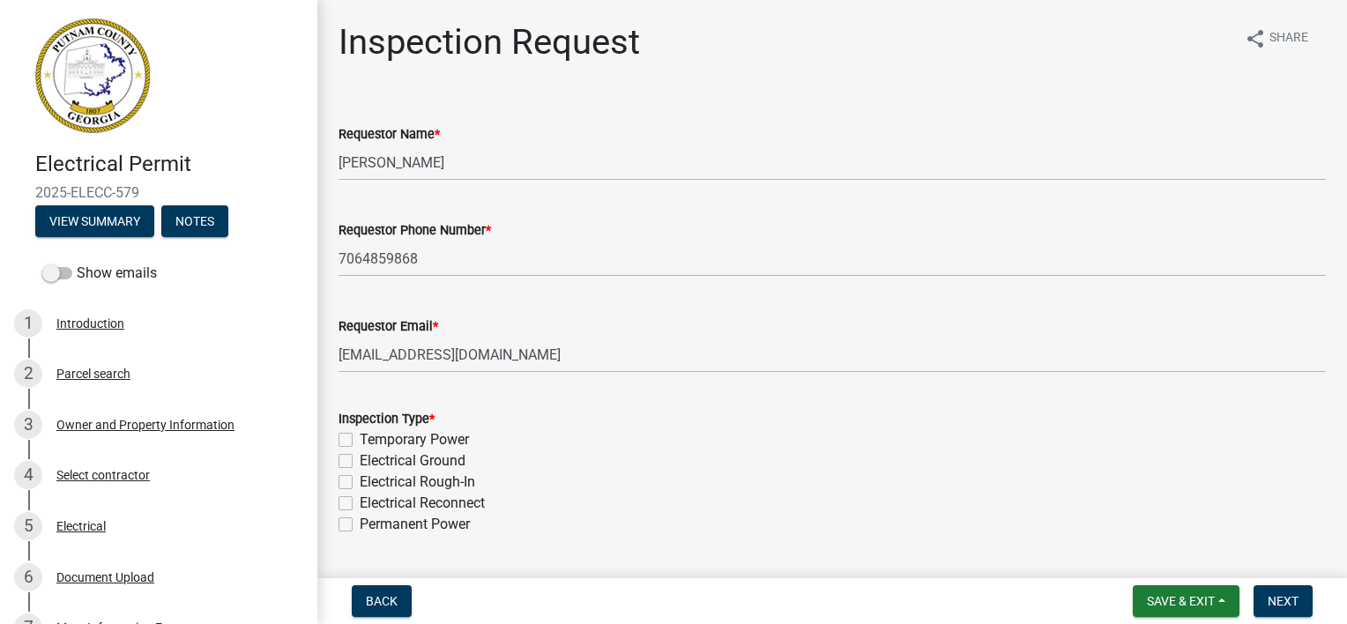
click at [410, 523] on label "Permanent Power" at bounding box center [415, 524] width 110 height 21
click at [371, 523] on input "Permanent Power" at bounding box center [365, 519] width 11 height 11
checkbox input "true"
checkbox input "false"
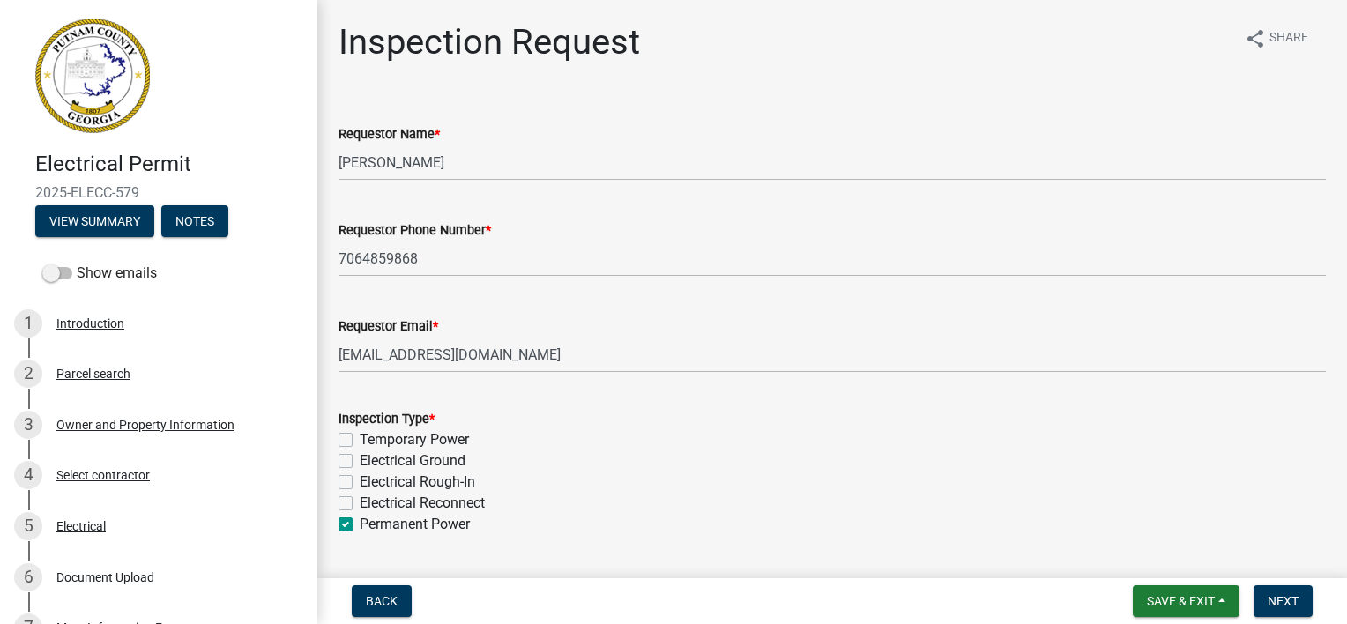
checkbox input "false"
checkbox input "true"
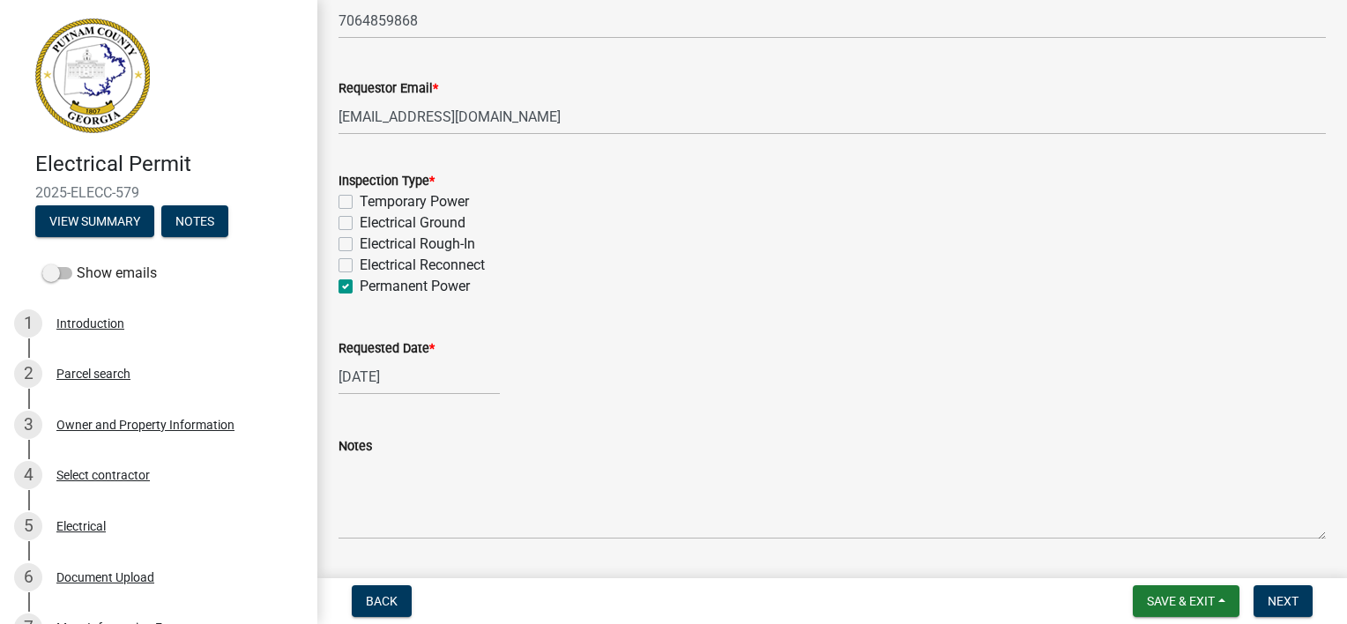
scroll to position [265, 0]
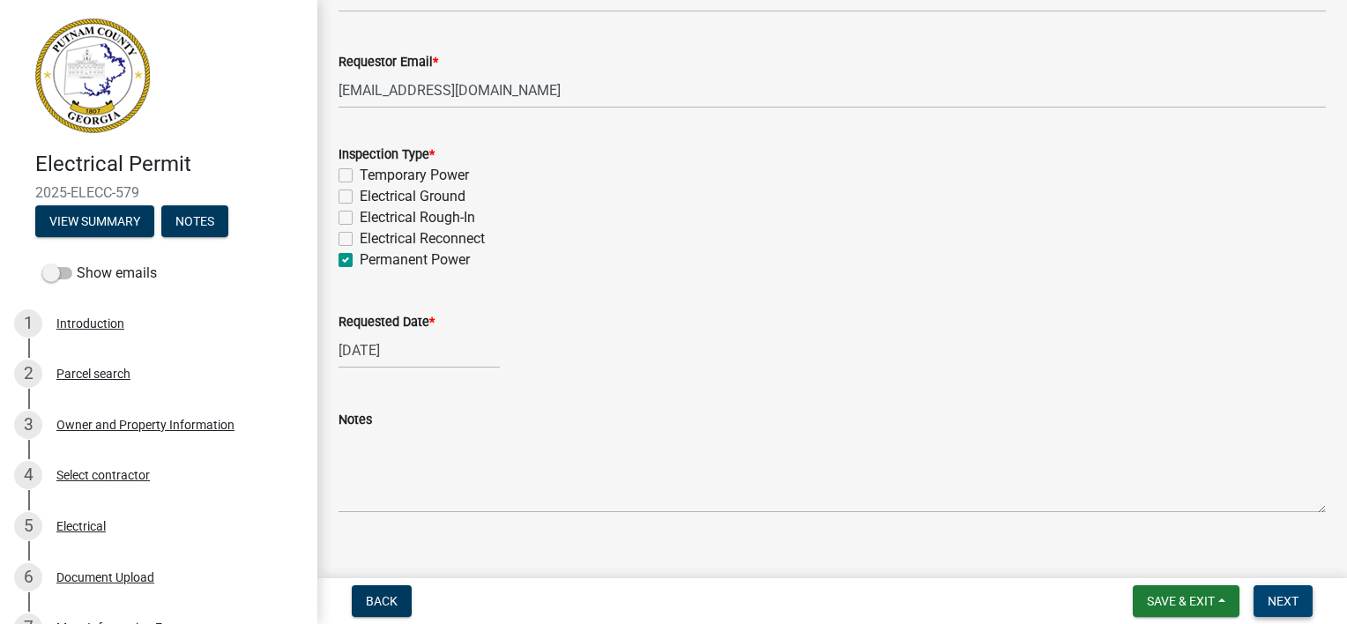
click at [1283, 605] on span "Next" at bounding box center [1283, 601] width 31 height 14
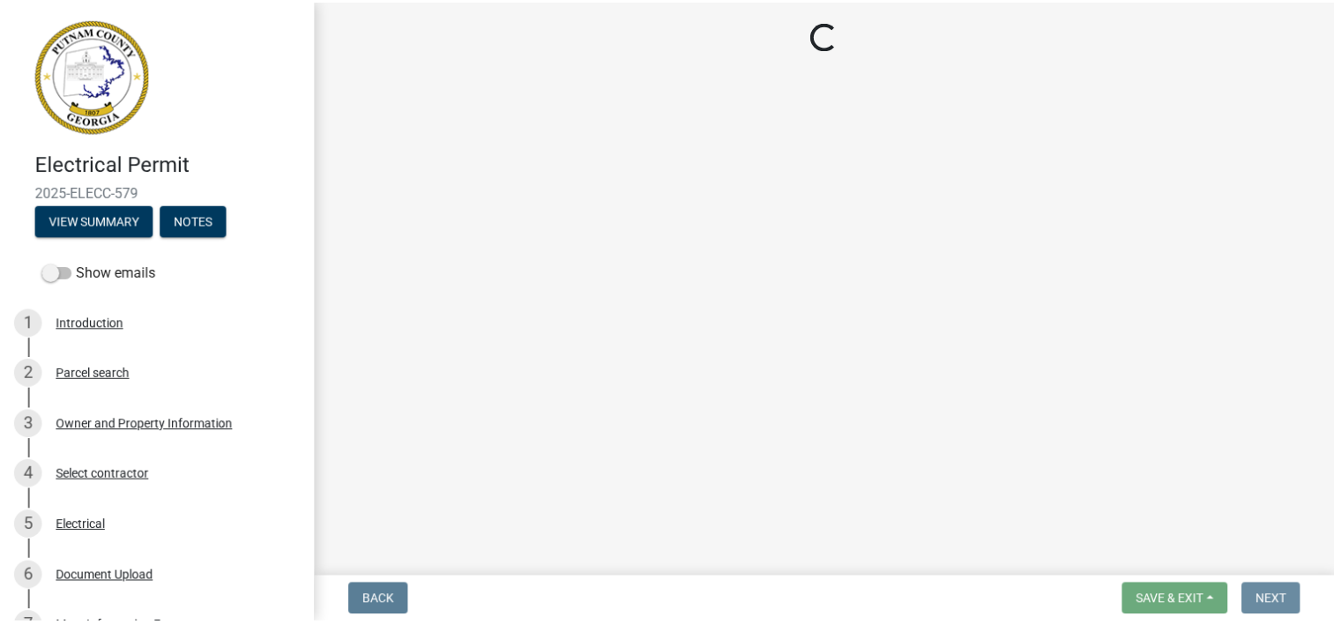
scroll to position [0, 0]
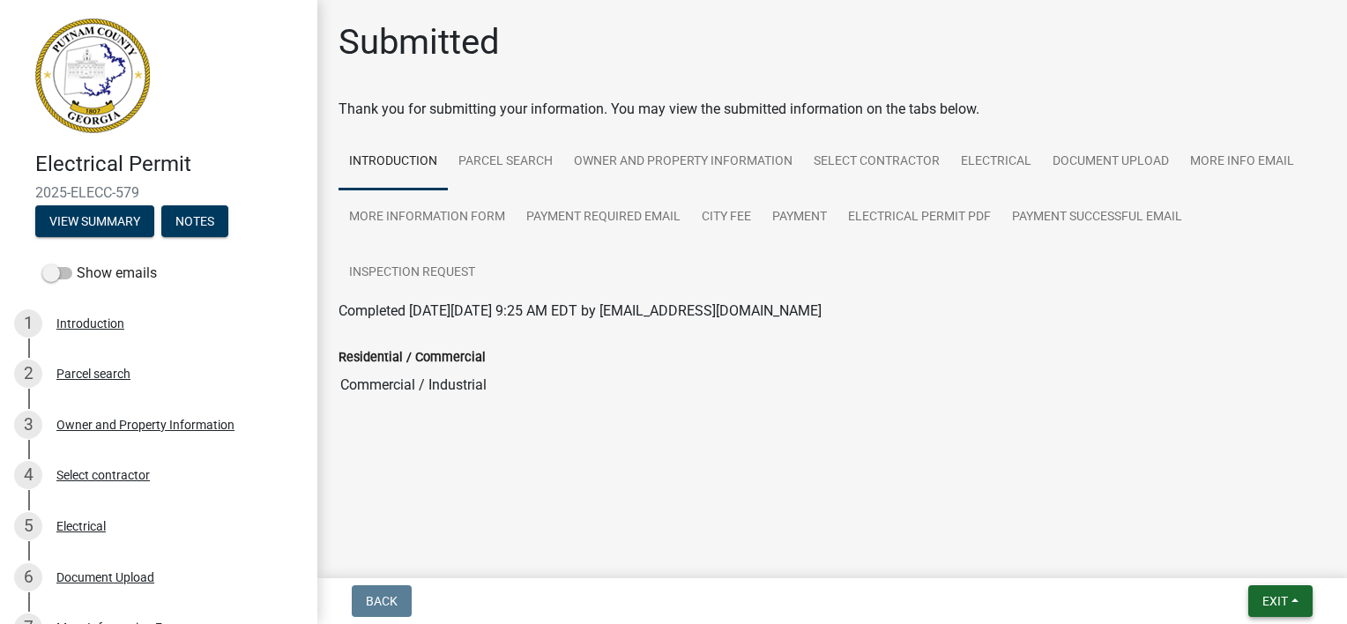
click at [1270, 597] on span "Exit" at bounding box center [1276, 601] width 26 height 14
click at [1245, 555] on button "Save & Exit" at bounding box center [1243, 555] width 141 height 42
